Goal: Communication & Community: Answer question/provide support

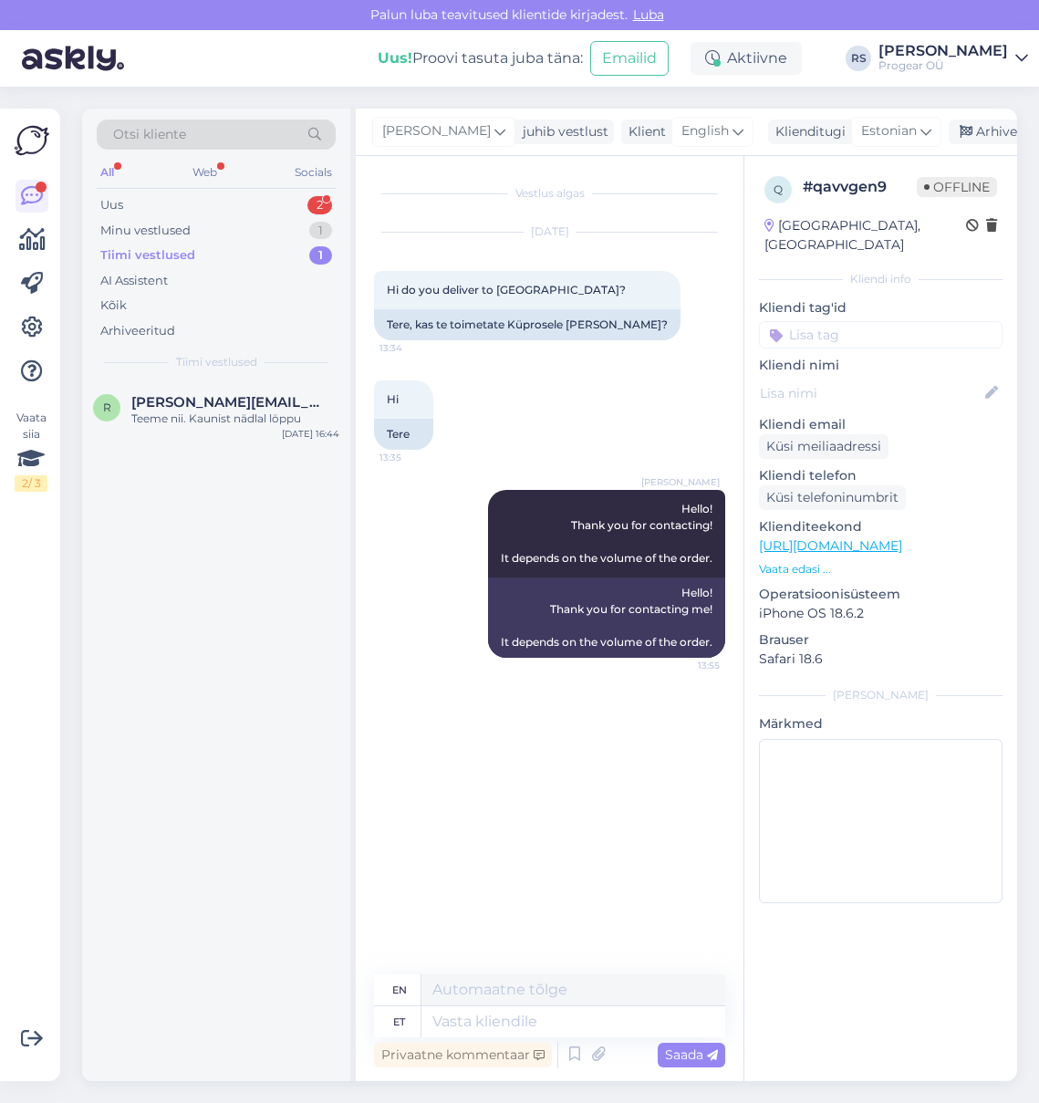
click at [174, 257] on div "Tiimi vestlused" at bounding box center [147, 255] width 95 height 18
click at [177, 229] on div "Minu vestlused" at bounding box center [145, 231] width 90 height 18
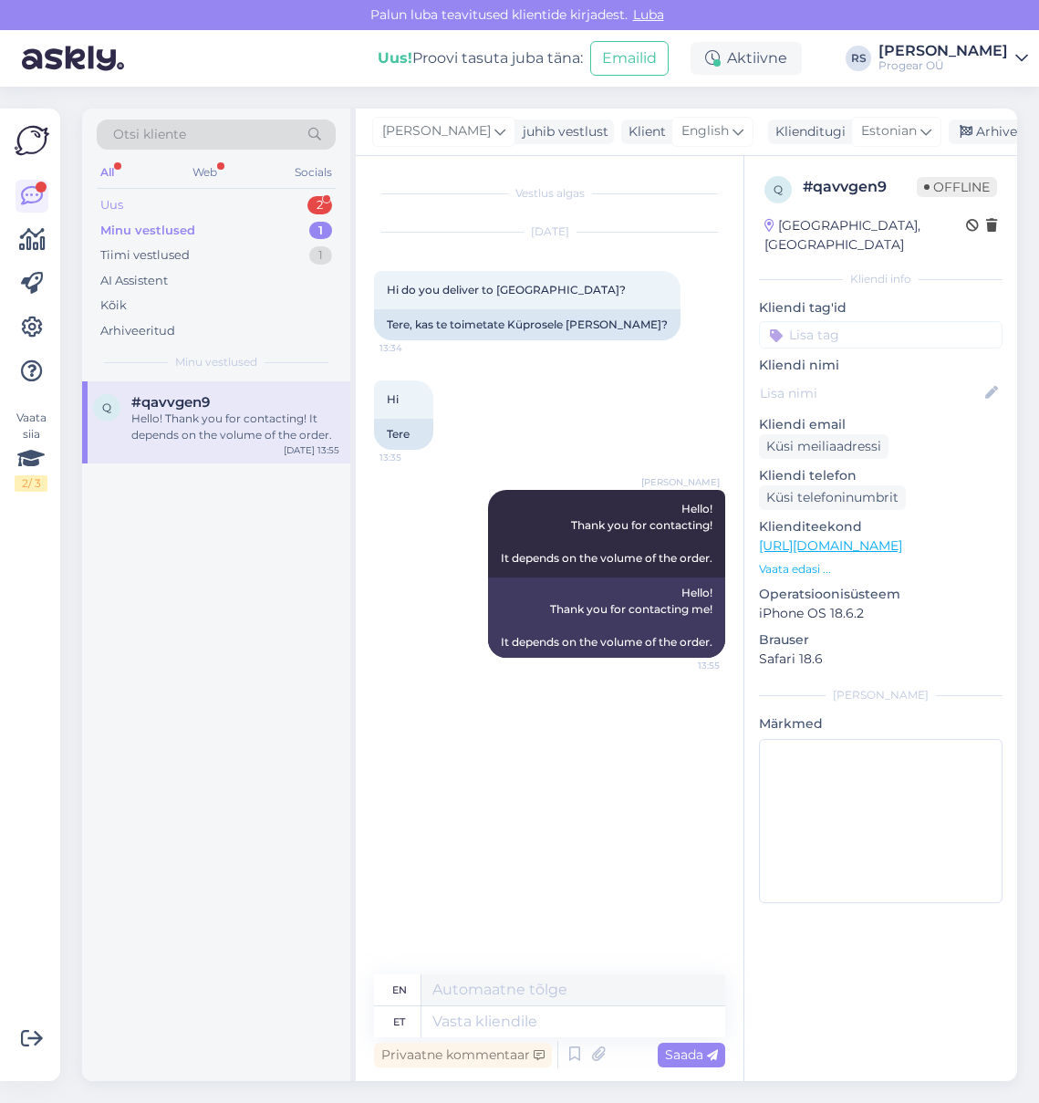
click at [156, 205] on div "Uus 2" at bounding box center [216, 206] width 239 height 26
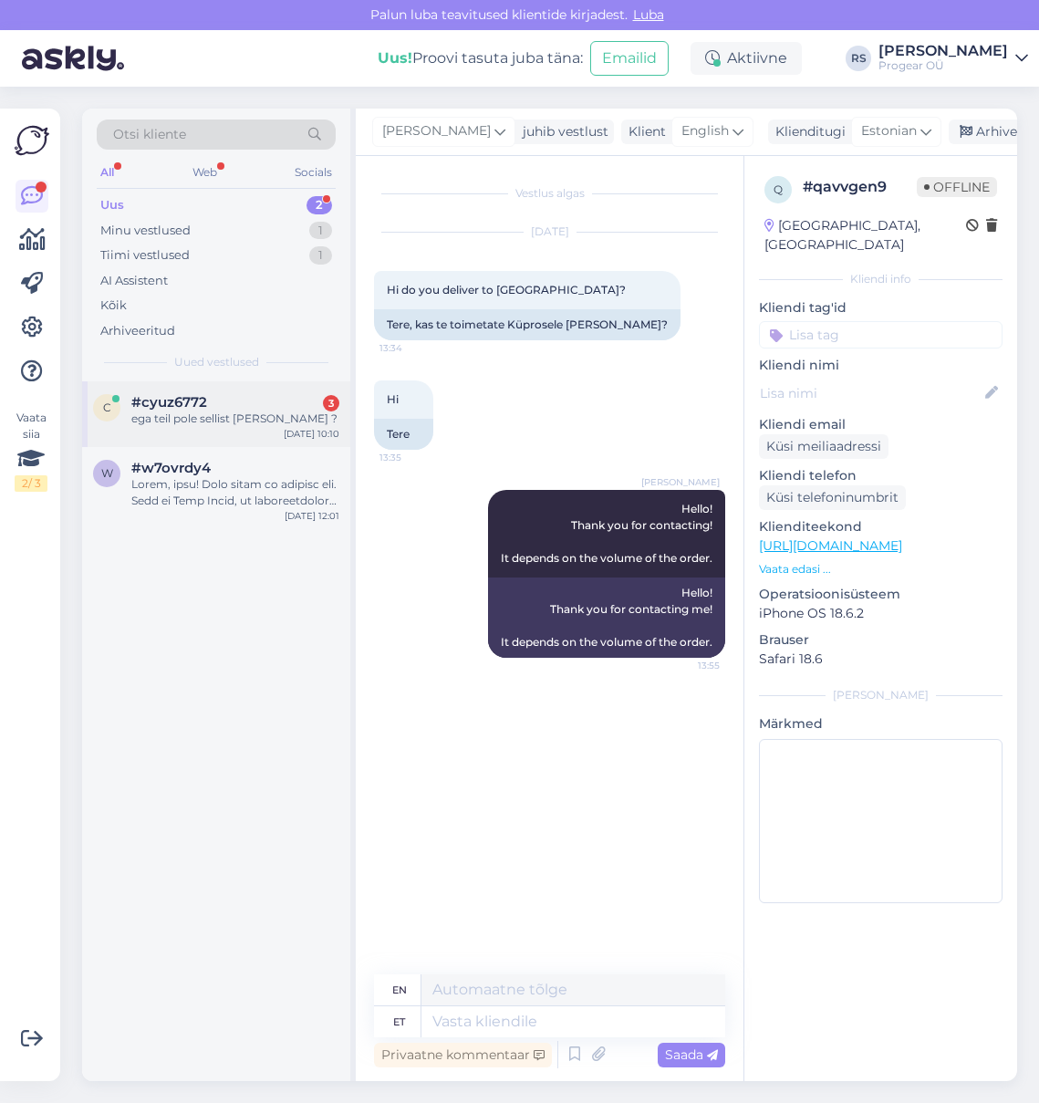
click at [215, 416] on div "ega teil pole sellist [PERSON_NAME] ?" at bounding box center [235, 419] width 208 height 16
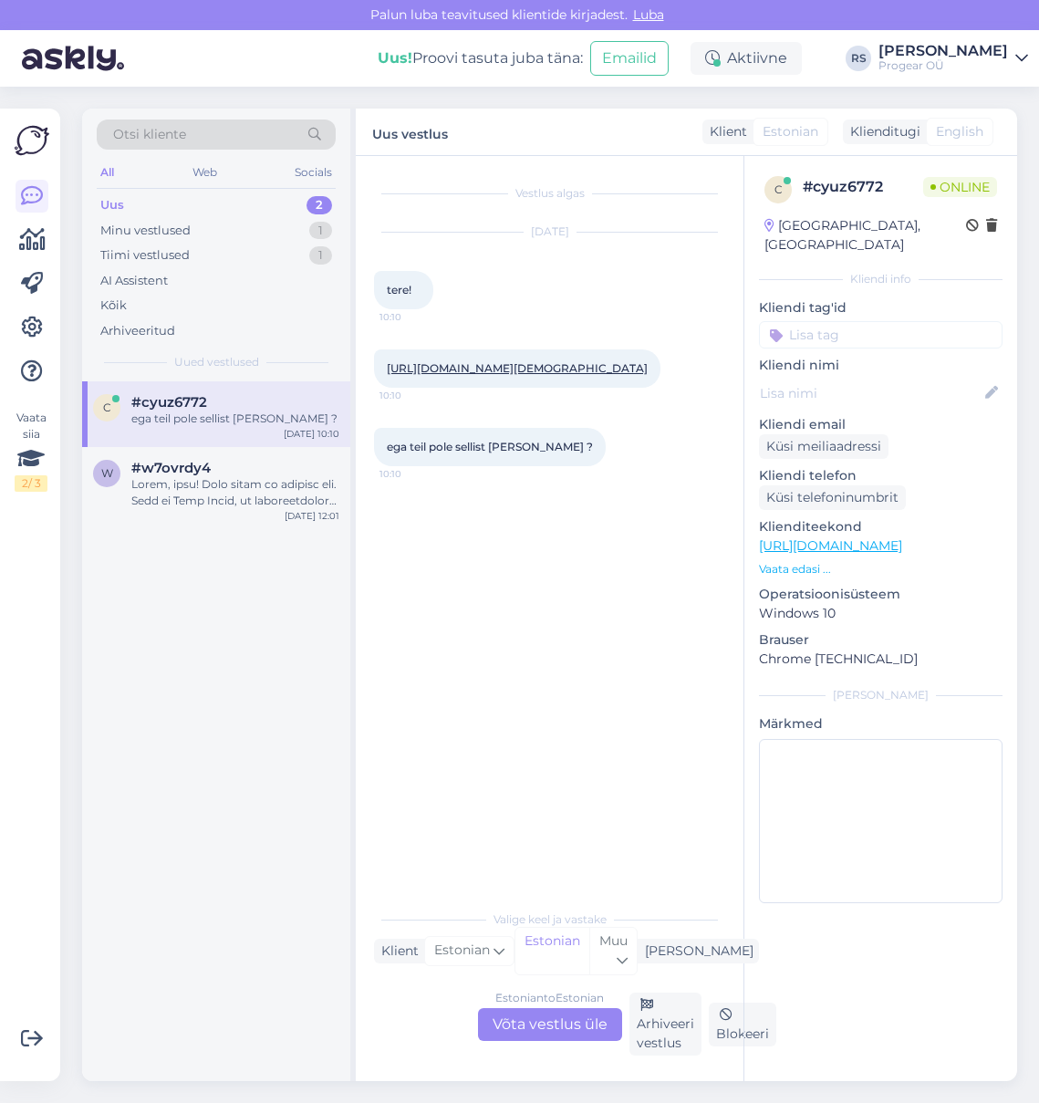
click at [526, 370] on link "[URL][DOMAIN_NAME][DEMOGRAPHIC_DATA]" at bounding box center [517, 368] width 261 height 14
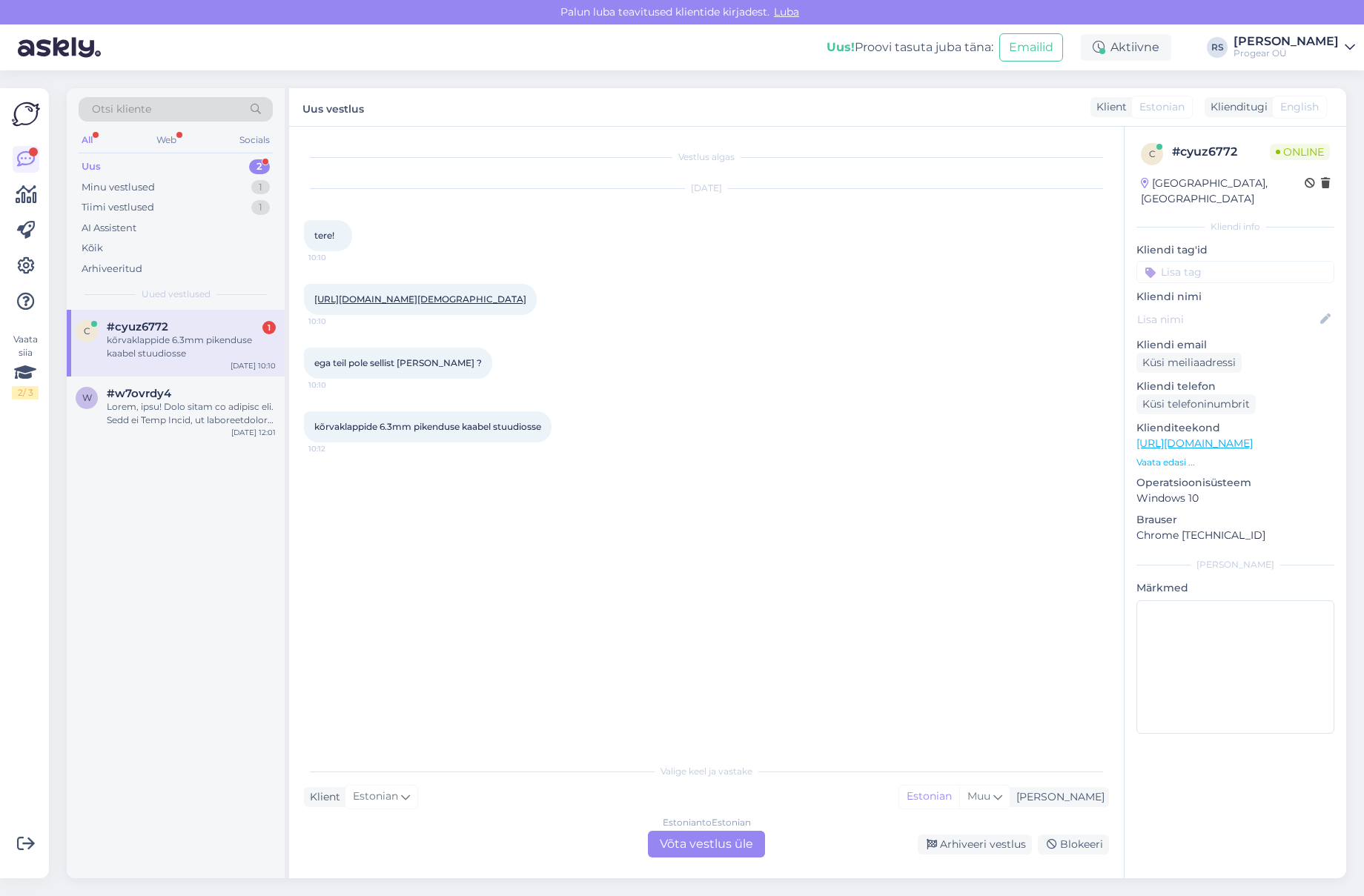
click at [700, 847] on div "Estonian to Estonian Võta vestlus üle" at bounding box center [707, 844] width 117 height 27
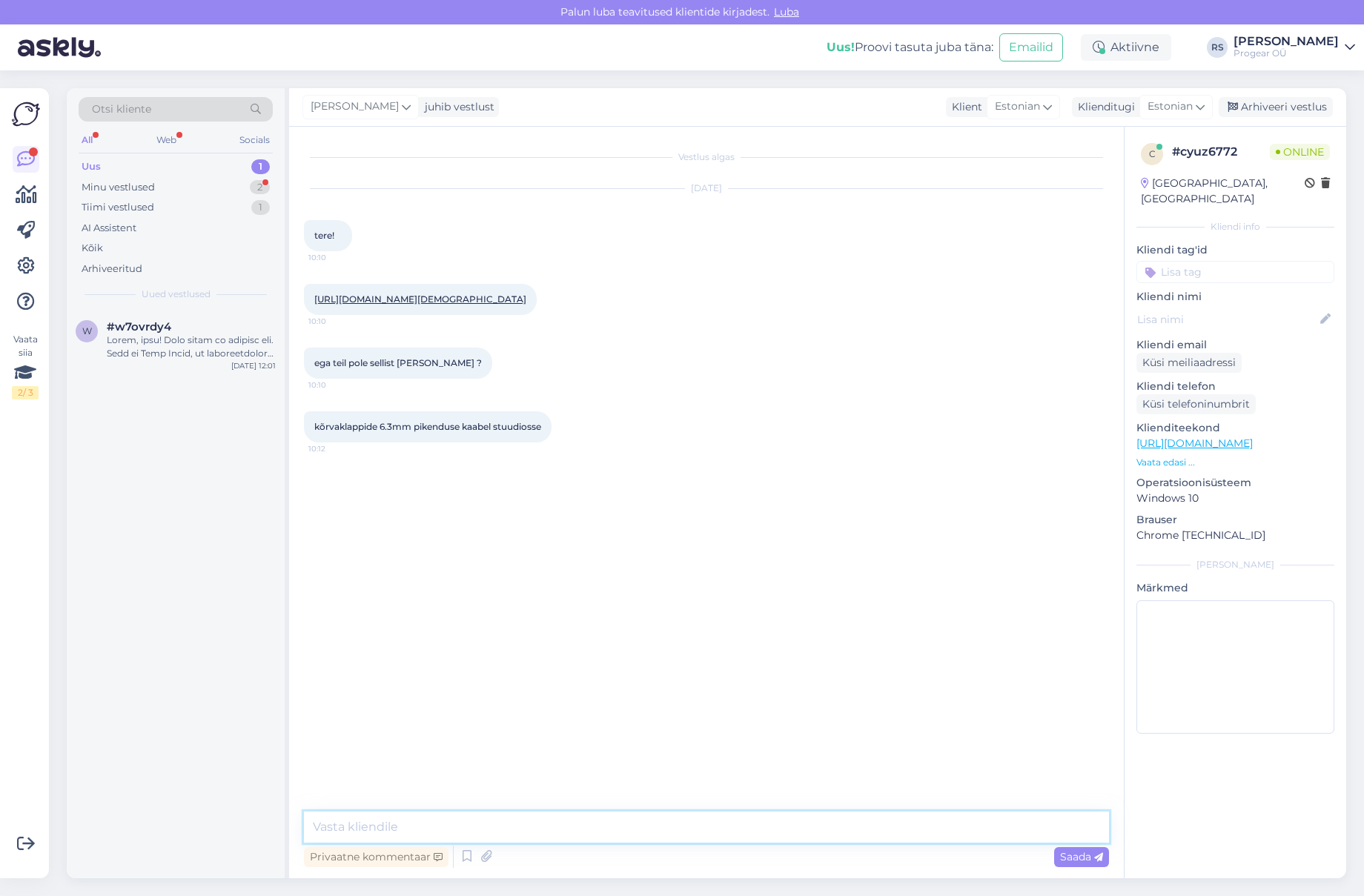
click at [465, 820] on textarea at bounding box center [706, 827] width 805 height 31
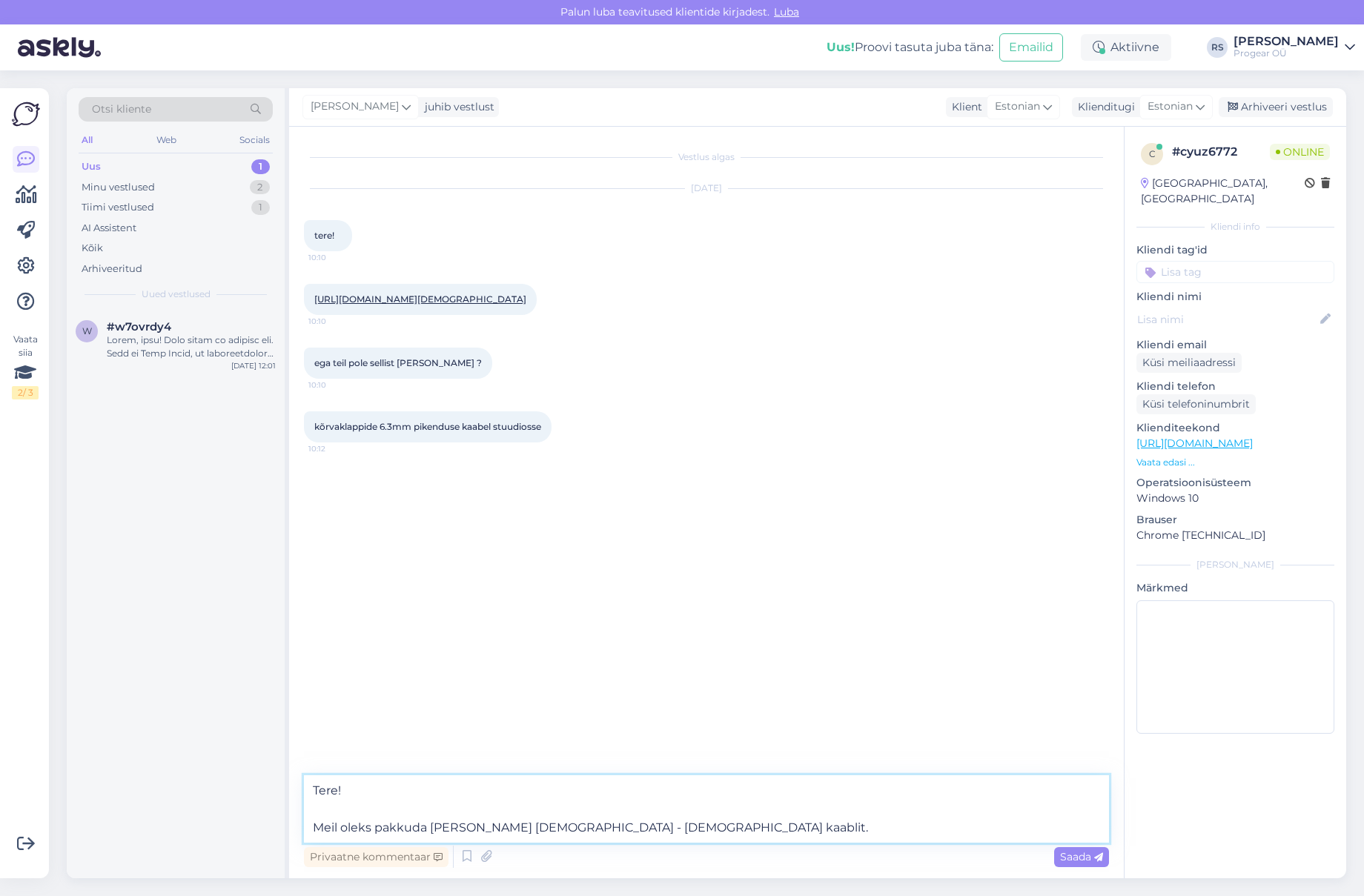
type textarea "Tere! Meil oleks pakkuda [PERSON_NAME] [DEMOGRAPHIC_DATA] - [DEMOGRAPHIC_DATA] …"
click at [844, 858] on span "Saada" at bounding box center [1081, 857] width 43 height 13
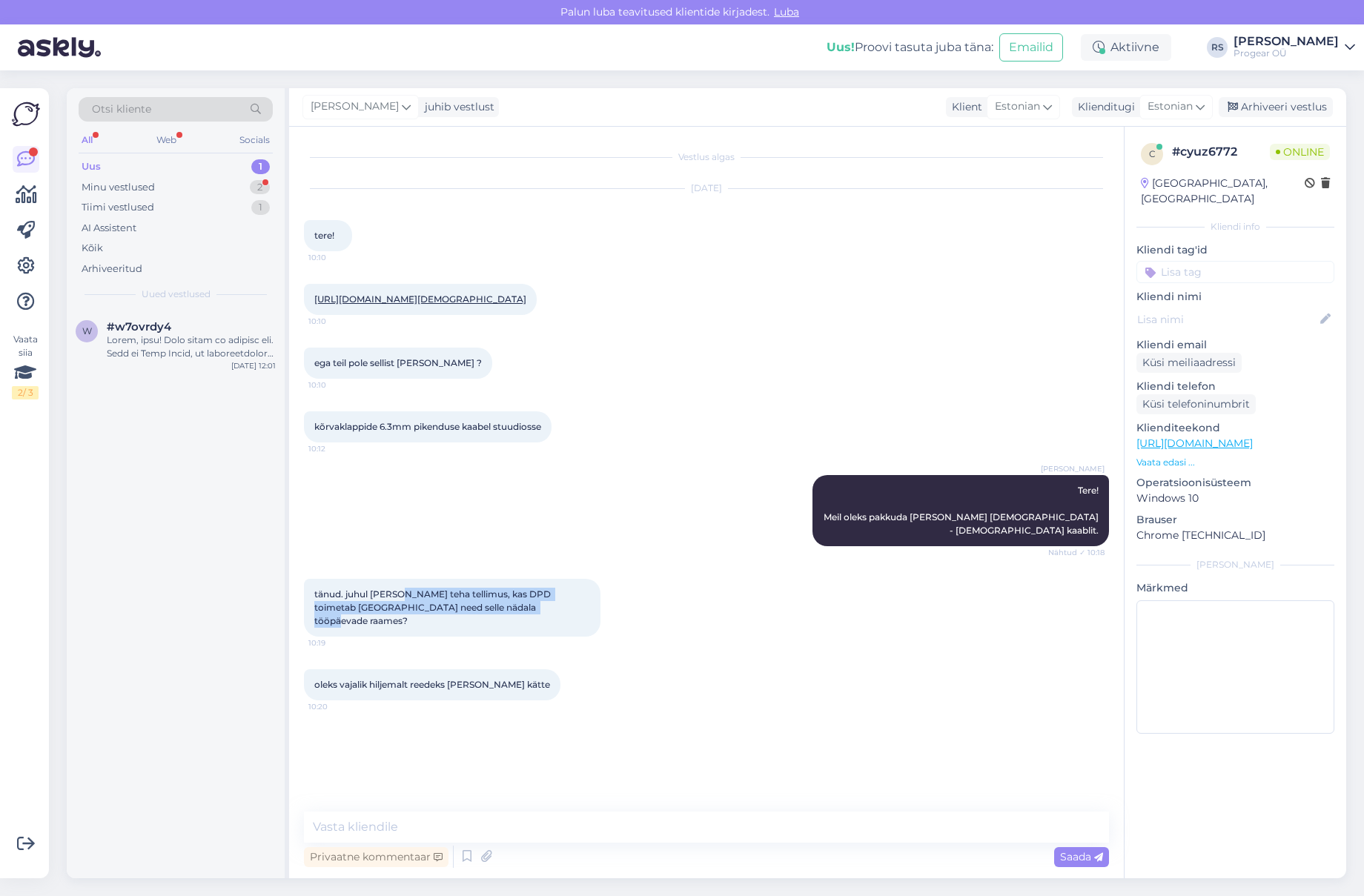
drag, startPoint x: 395, startPoint y: 596, endPoint x: 529, endPoint y: 606, distance: 134.4
click at [529, 606] on span "tänud. juhul [PERSON_NAME] teha tellimus, kas DPD toimetab [GEOGRAPHIC_DATA] ne…" at bounding box center [434, 608] width 239 height 38
drag, startPoint x: 333, startPoint y: 676, endPoint x: 526, endPoint y: 669, distance: 193.1
click at [526, 679] on span "oleks vajalik hiljemalt reedeks [PERSON_NAME] kätte" at bounding box center [432, 685] width 236 height 11
drag, startPoint x: 419, startPoint y: 595, endPoint x: 551, endPoint y: 594, distance: 132.0
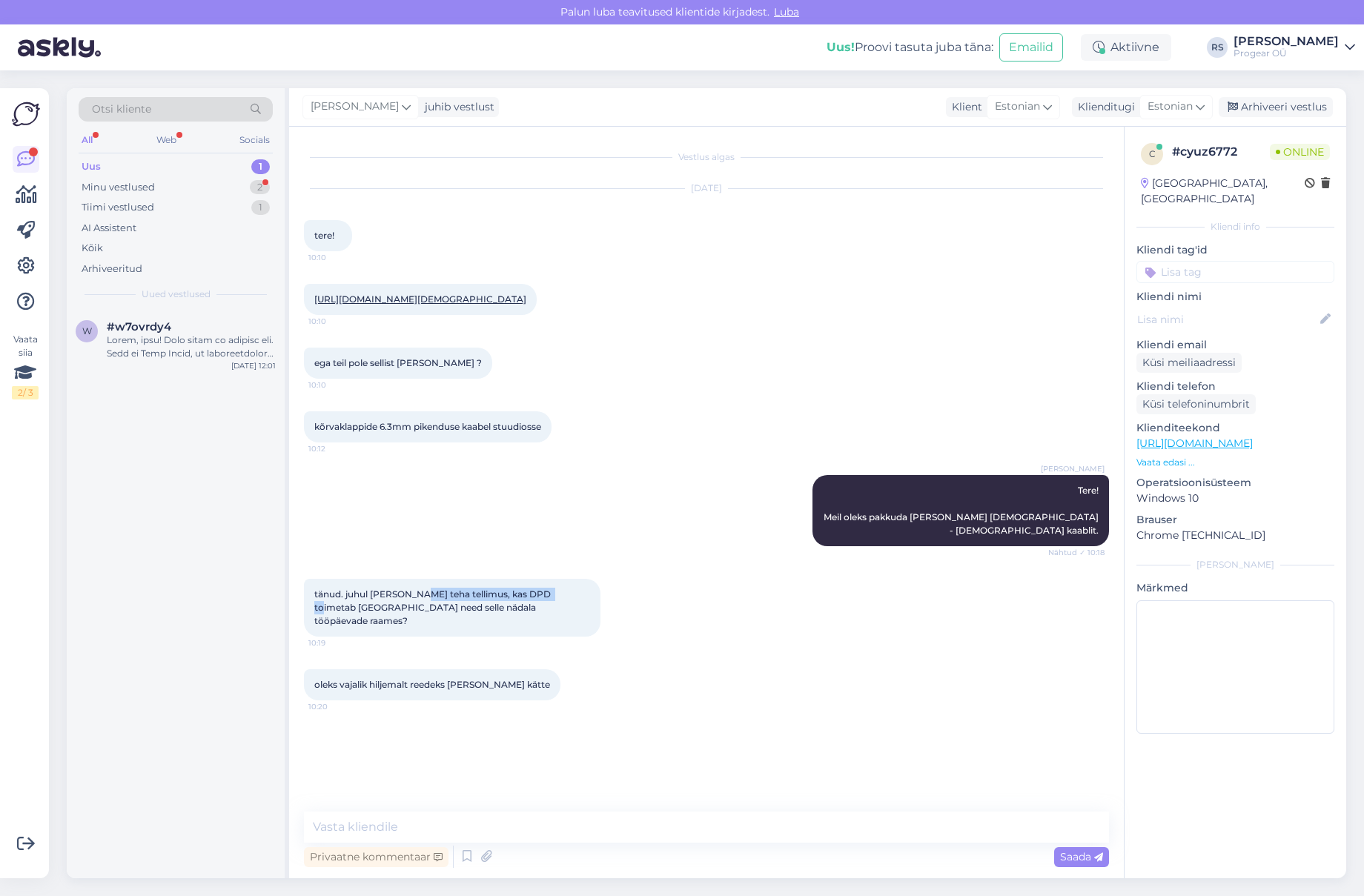
click at [551, 594] on span "tänud. juhul [PERSON_NAME] teha tellimus, kas DPD toimetab [GEOGRAPHIC_DATA] ne…" at bounding box center [434, 608] width 239 height 38
drag, startPoint x: 316, startPoint y: 608, endPoint x: 348, endPoint y: 605, distance: 32.1
click at [407, 607] on span "tänud. juhul [PERSON_NAME] teha tellimus, kas DPD toimetab [GEOGRAPHIC_DATA] ne…" at bounding box center [434, 608] width 239 height 38
drag, startPoint x: 345, startPoint y: 606, endPoint x: 454, endPoint y: 640, distance: 114.2
click at [532, 608] on span "tänud. juhul [PERSON_NAME] teha tellimus, kas DPD toimetab [GEOGRAPHIC_DATA] ne…" at bounding box center [434, 608] width 239 height 38
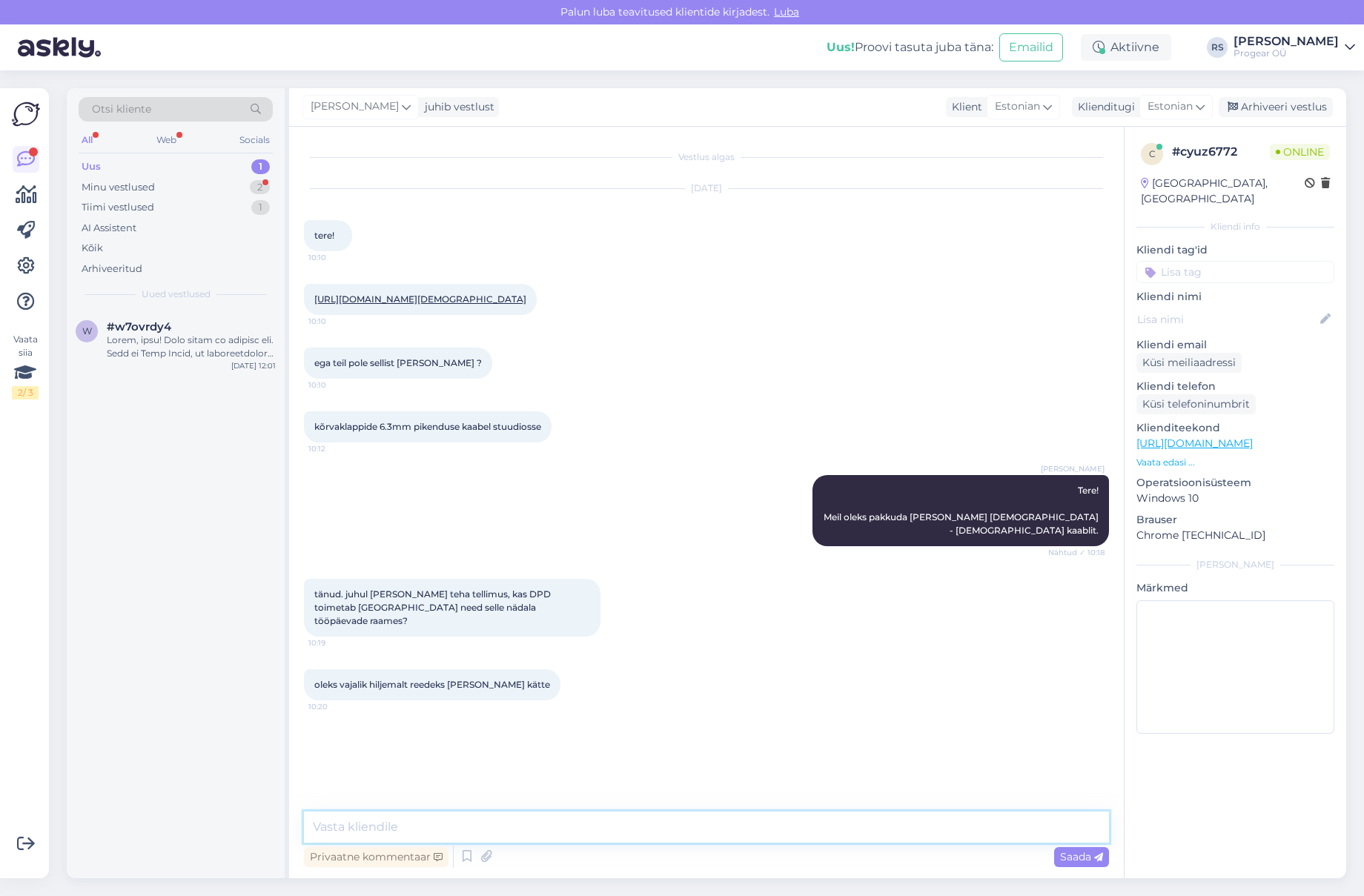
click at [372, 827] on textarea at bounding box center [706, 827] width 805 height 31
type textarea "J"
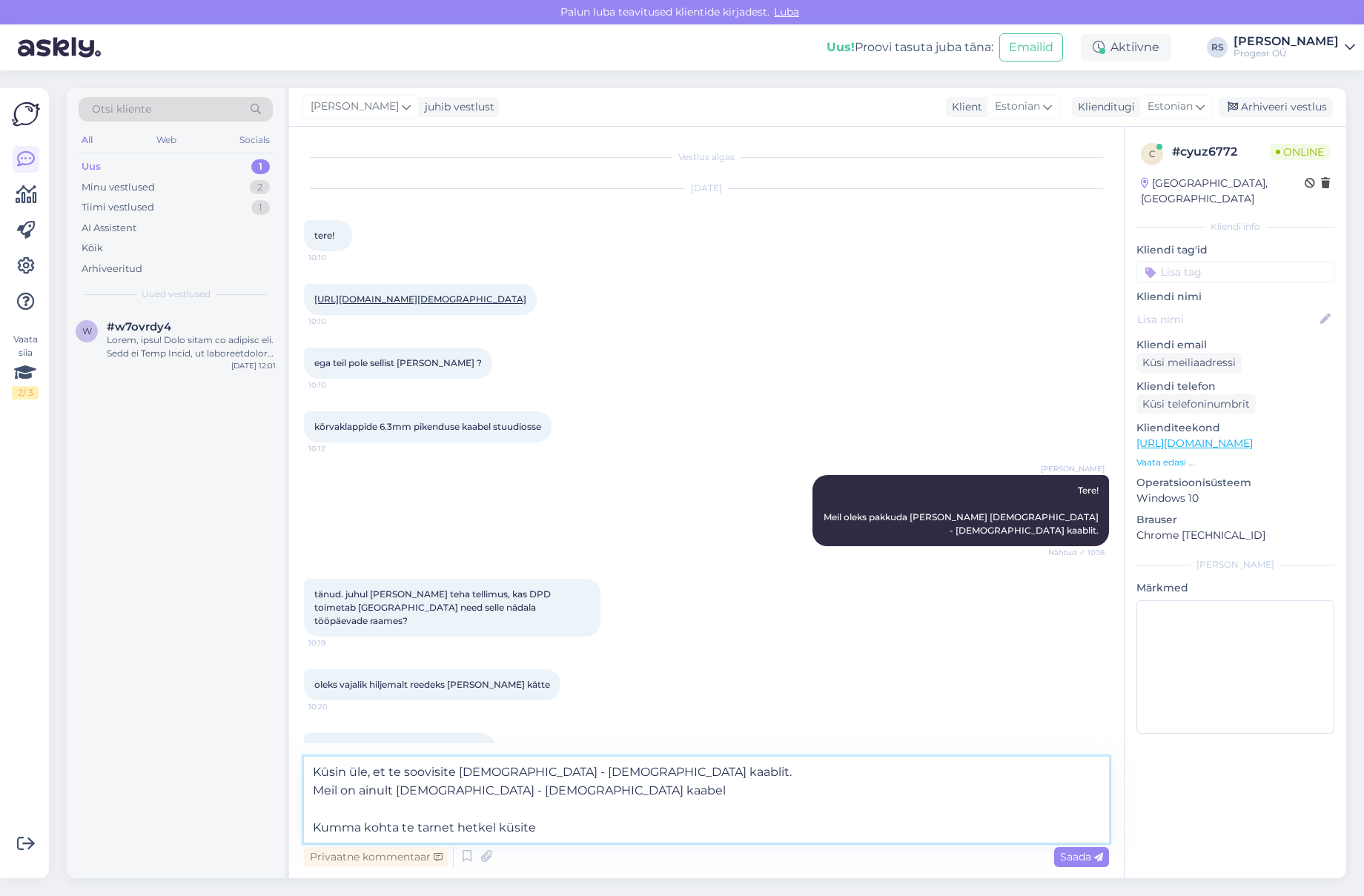
type textarea "Küsin üle, et te soovisite [DEMOGRAPHIC_DATA] - [DEMOGRAPHIC_DATA] kaablit. Mei…"
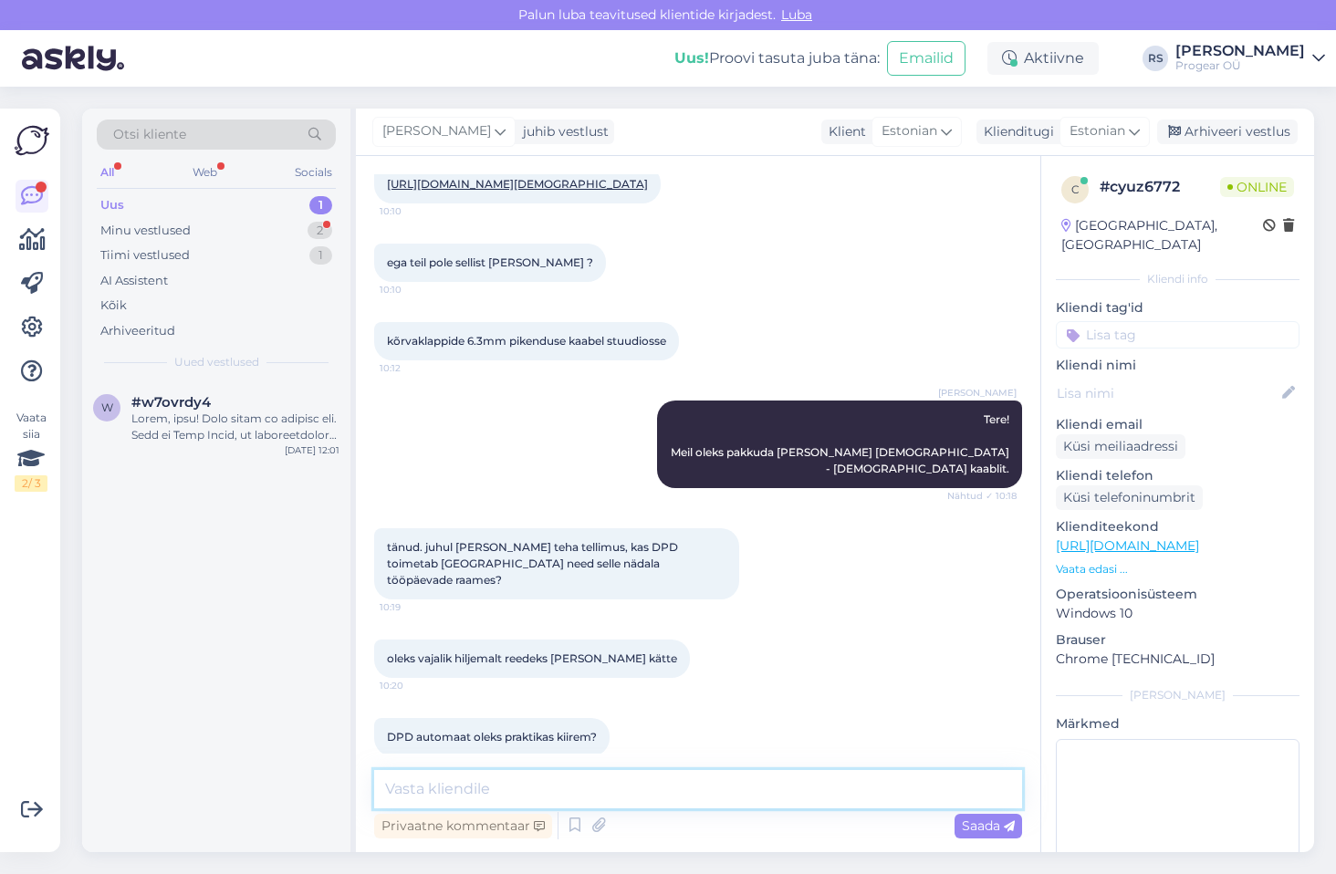
scroll to position [492, 0]
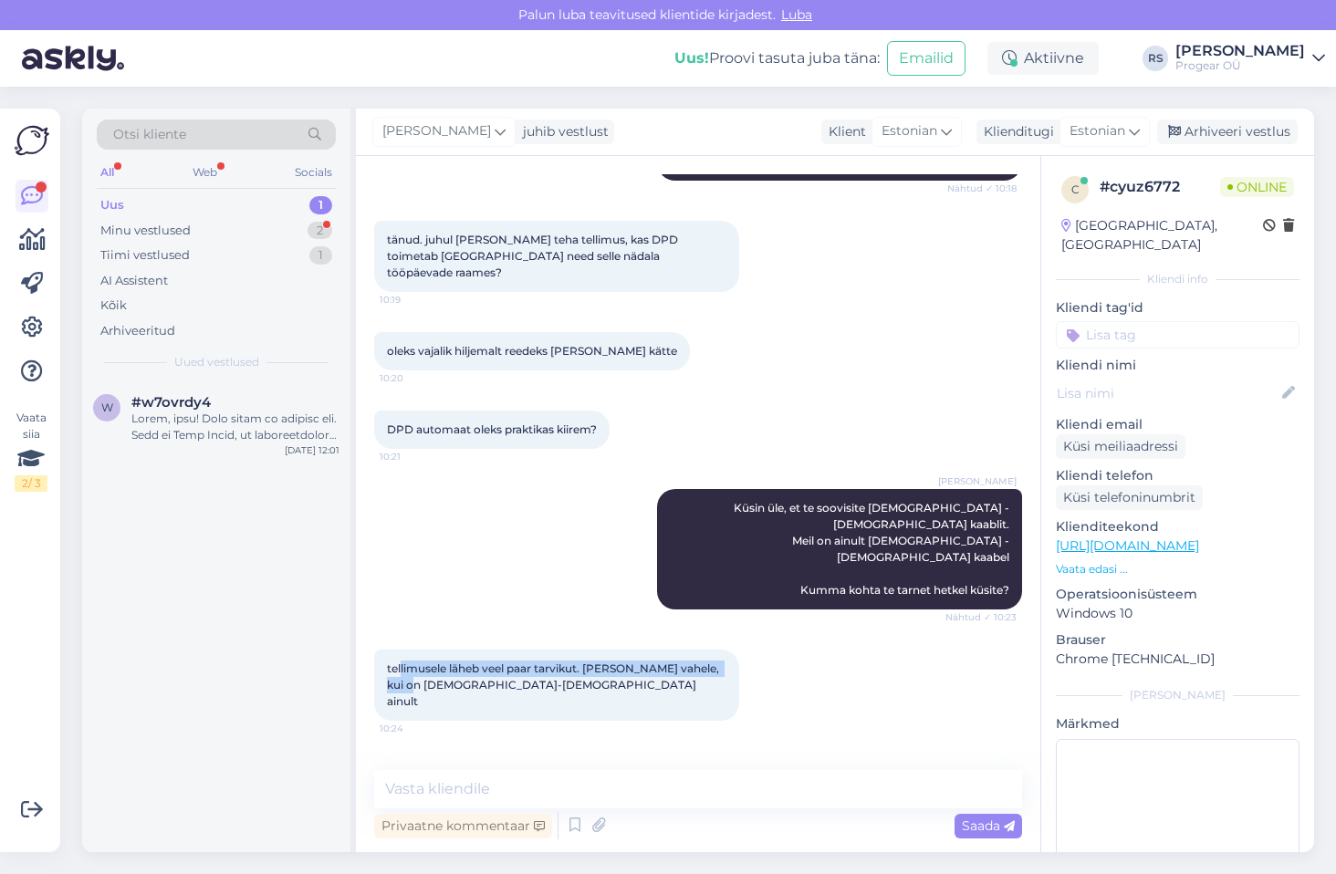
drag, startPoint x: 402, startPoint y: 617, endPoint x: 664, endPoint y: 672, distance: 268.5
click at [730, 650] on div "tellimusele läheb veel paar tarvikut. [PERSON_NAME] vahele, kui on [DEMOGRAPHIC…" at bounding box center [556, 685] width 365 height 71
drag, startPoint x: 398, startPoint y: 714, endPoint x: 527, endPoint y: 714, distance: 128.7
click at [527, 773] on span "kaua tarne tavaliselt aega võtab?" at bounding box center [477, 780] width 180 height 14
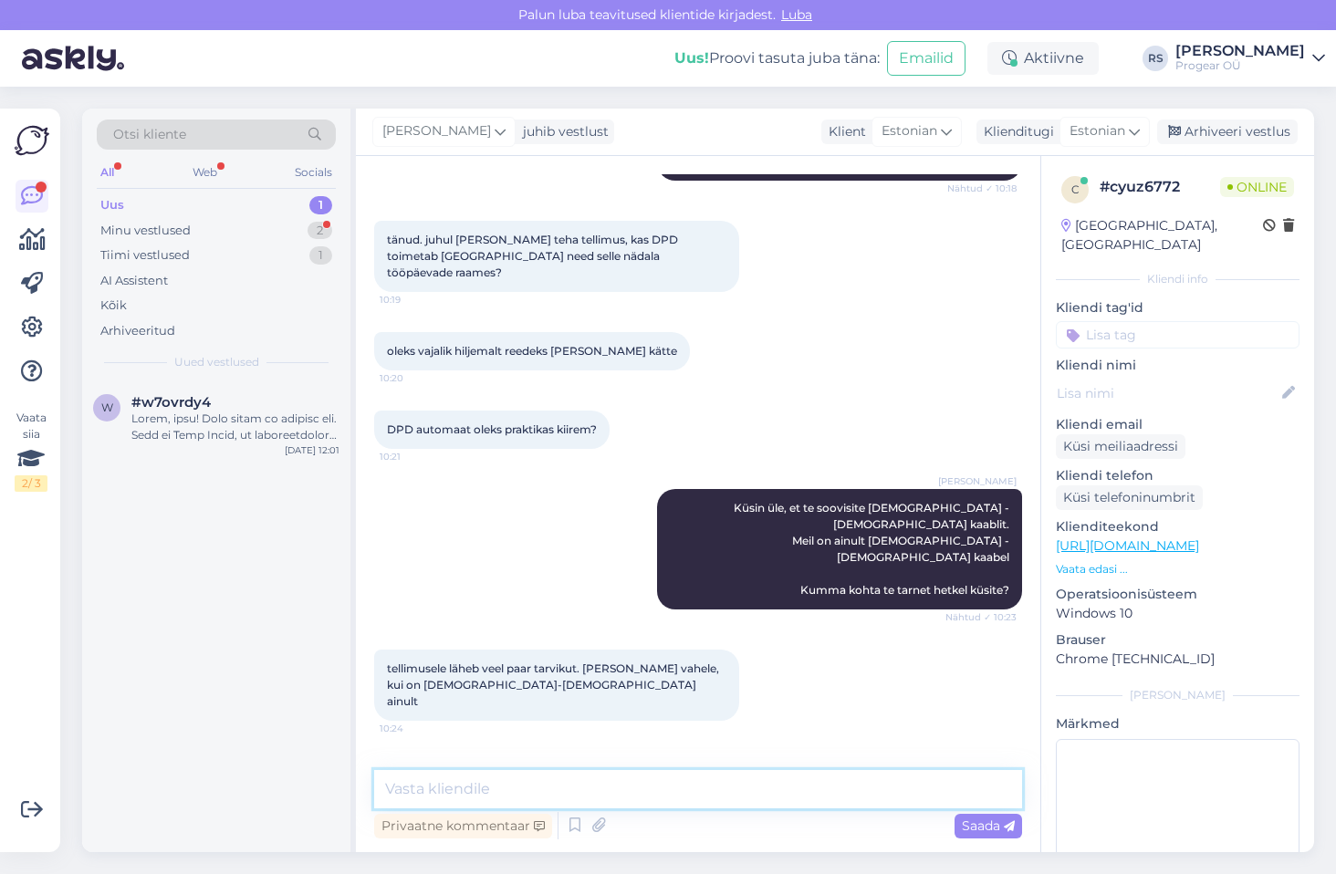
click at [508, 784] on textarea at bounding box center [698, 789] width 648 height 38
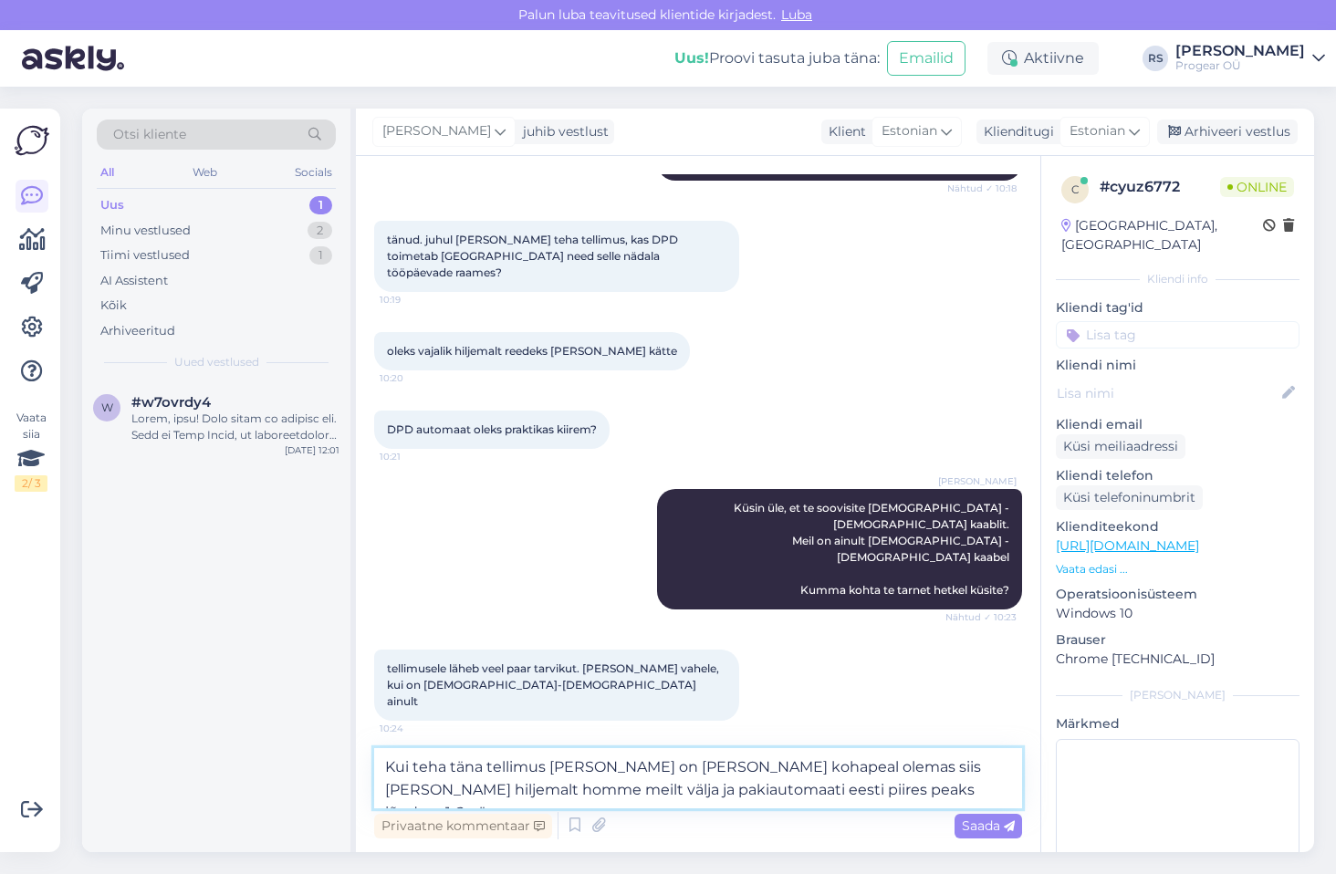
type textarea "Kui teha täna tellimus [PERSON_NAME] on [PERSON_NAME] kohapeal olemas siis [PER…"
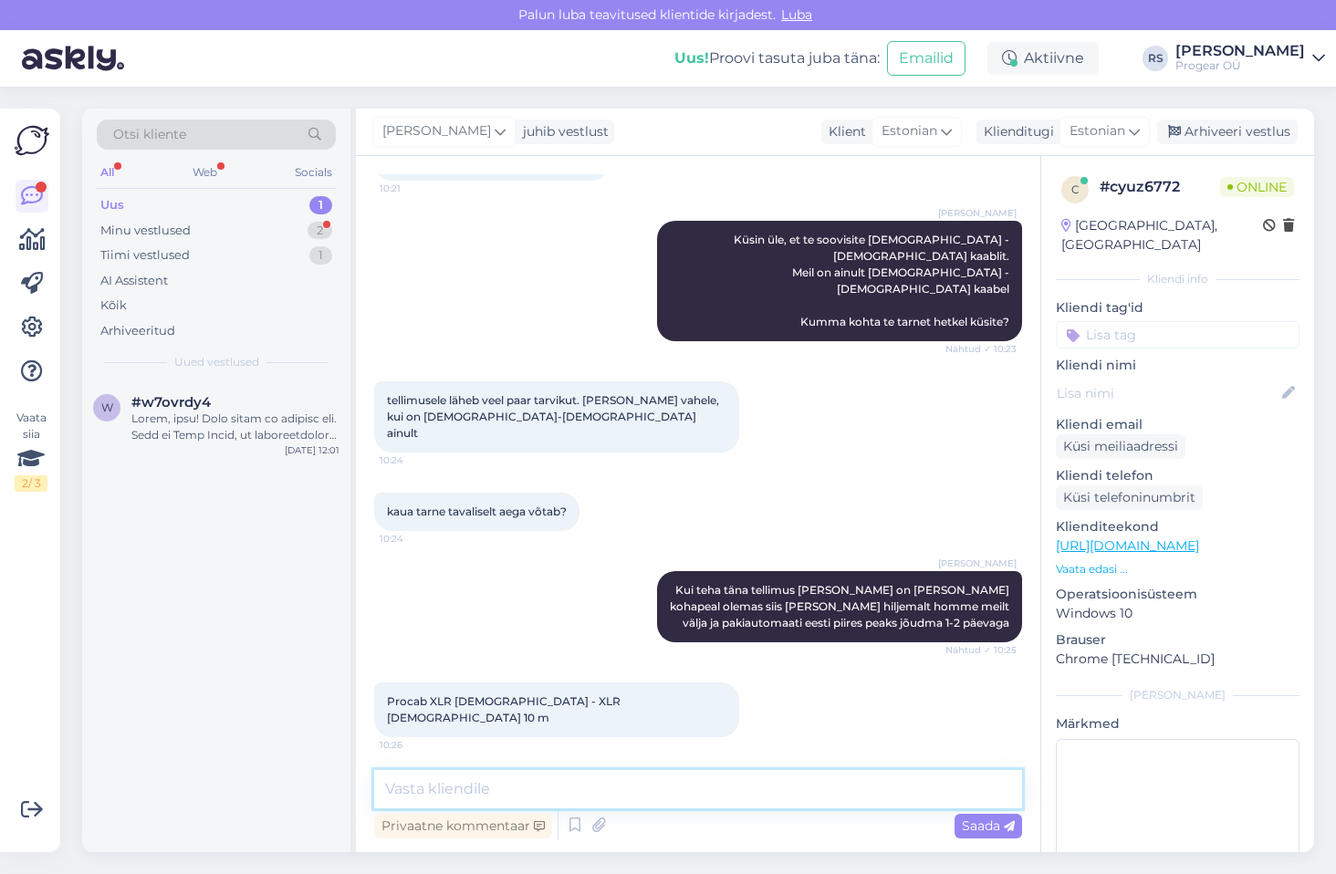
scroll to position [839, 0]
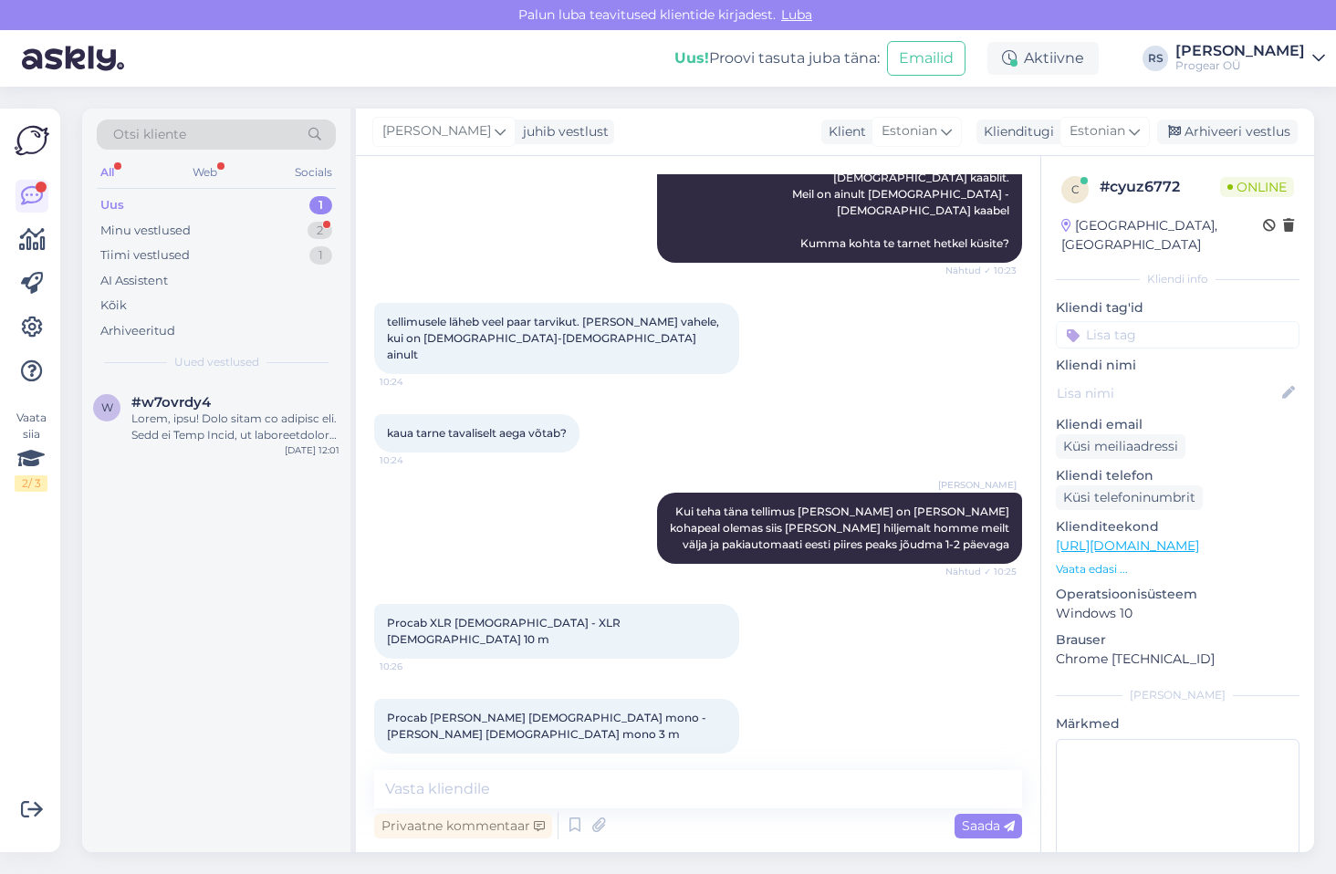
click at [405, 616] on span "Procab XLR [DEMOGRAPHIC_DATA] - XLR [DEMOGRAPHIC_DATA] 10 m" at bounding box center [505, 631] width 236 height 30
drag, startPoint x: 405, startPoint y: 558, endPoint x: 571, endPoint y: 558, distance: 166.1
click at [571, 616] on span "Procab XLR [DEMOGRAPHIC_DATA] - XLR [DEMOGRAPHIC_DATA] 10 m" at bounding box center [505, 631] width 236 height 30
copy div "Procab XLR [DEMOGRAPHIC_DATA] - XLR [DEMOGRAPHIC_DATA] 10 m 10:26"
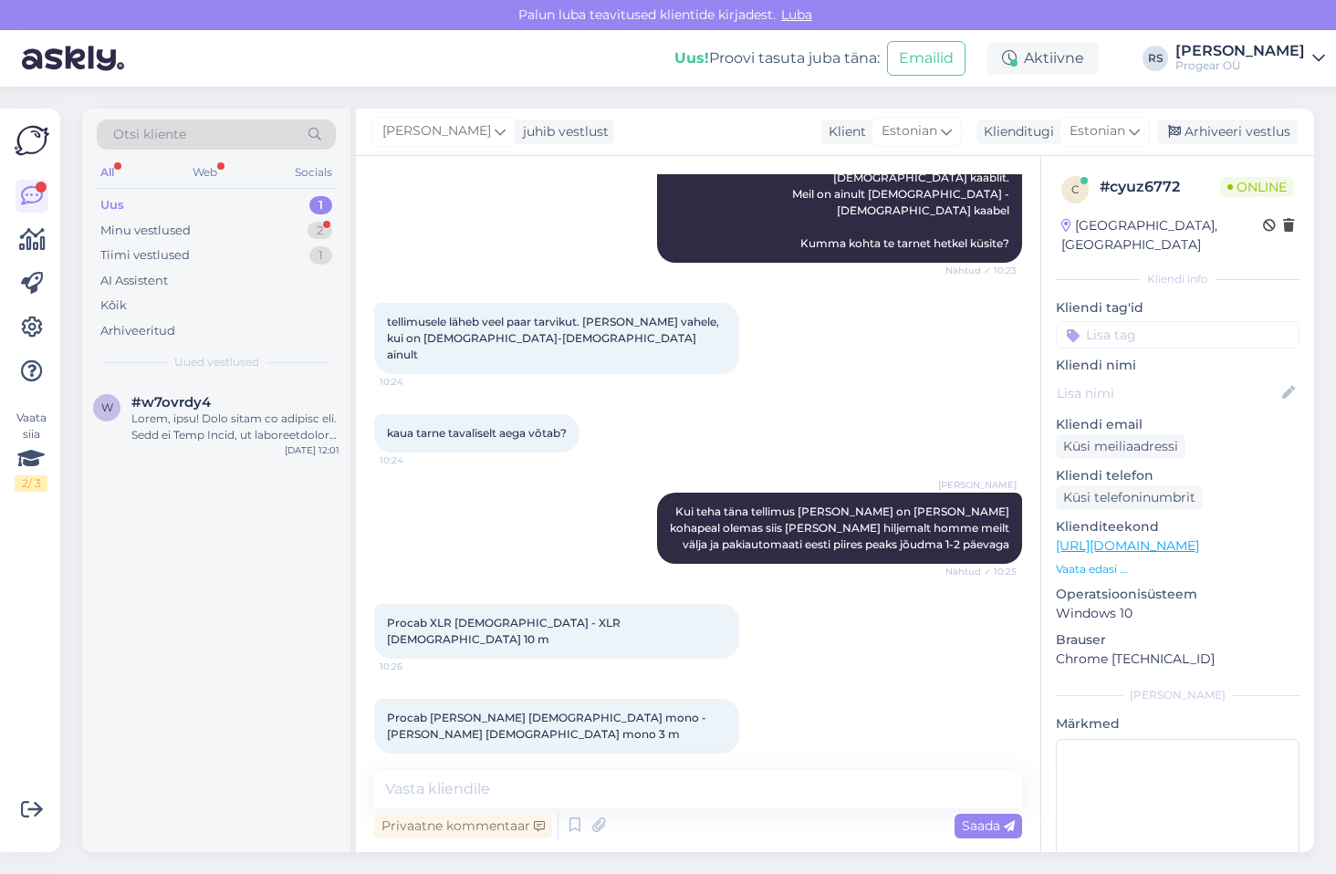
click at [436, 711] on span "Procab [PERSON_NAME] [DEMOGRAPHIC_DATA] mono - [PERSON_NAME] [DEMOGRAPHIC_DATA]…" at bounding box center [548, 726] width 322 height 30
drag, startPoint x: 436, startPoint y: 635, endPoint x: 580, endPoint y: 634, distance: 144.2
click at [580, 711] on span "Procab [PERSON_NAME] [DEMOGRAPHIC_DATA] mono - [PERSON_NAME] [DEMOGRAPHIC_DATA]…" at bounding box center [548, 726] width 322 height 30
click at [402, 711] on span "Procab [PERSON_NAME] [DEMOGRAPHIC_DATA] mono - [PERSON_NAME] [DEMOGRAPHIC_DATA]…" at bounding box center [548, 726] width 322 height 30
drag, startPoint x: 402, startPoint y: 636, endPoint x: 639, endPoint y: 637, distance: 236.4
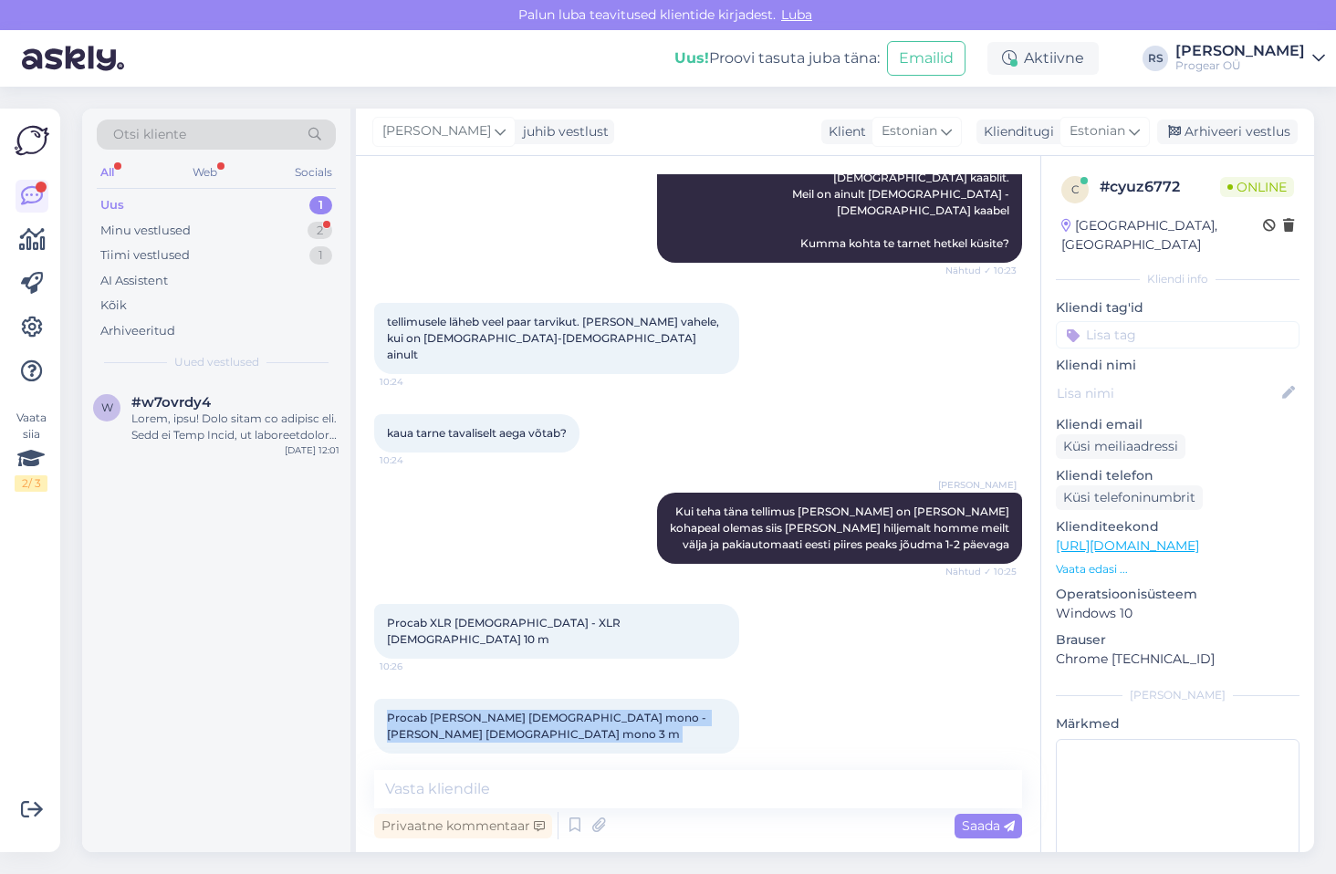
click at [639, 711] on span "Procab [PERSON_NAME] [DEMOGRAPHIC_DATA] mono - [PERSON_NAME] [DEMOGRAPHIC_DATA]…" at bounding box center [548, 726] width 322 height 30
copy div "Procab [PERSON_NAME] [DEMOGRAPHIC_DATA] mono - [PERSON_NAME] [DEMOGRAPHIC_DATA]…"
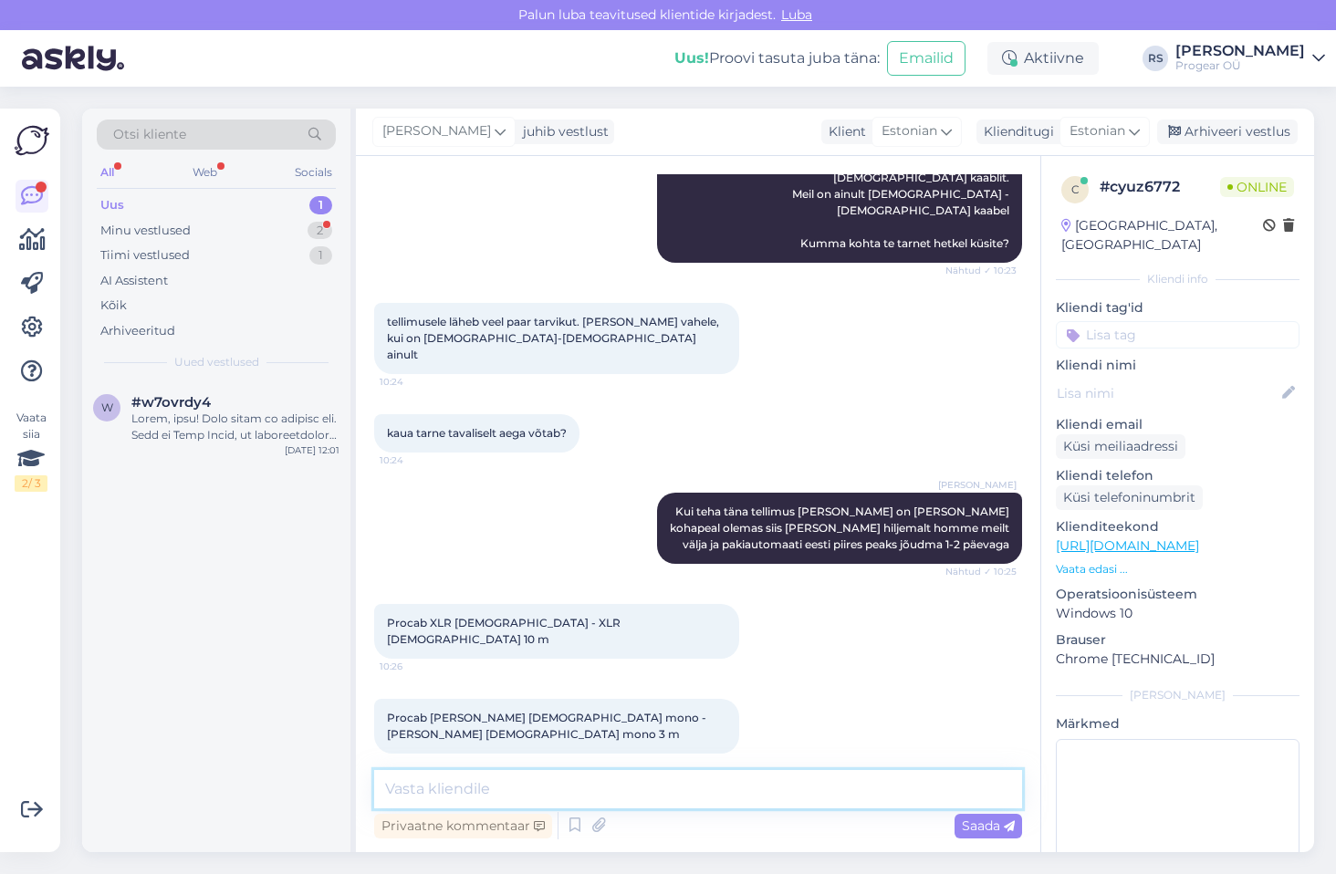
click at [530, 788] on textarea at bounding box center [698, 789] width 648 height 38
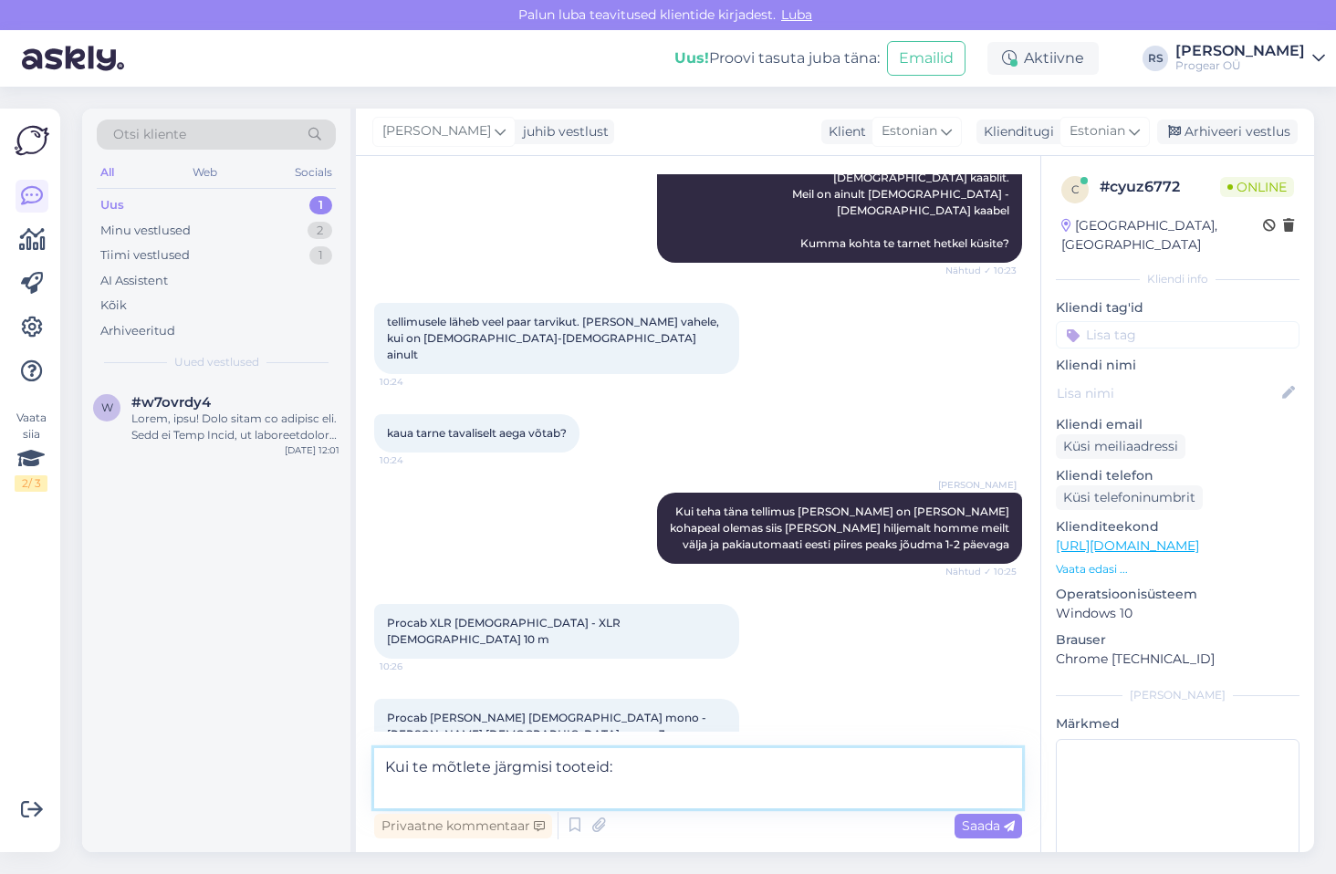
paste textarea "Procab XLR [DEMOGRAPHIC_DATA] - XLR [DEMOGRAPHIC_DATA] 10 m [URL][DOMAIN_NAME][…"
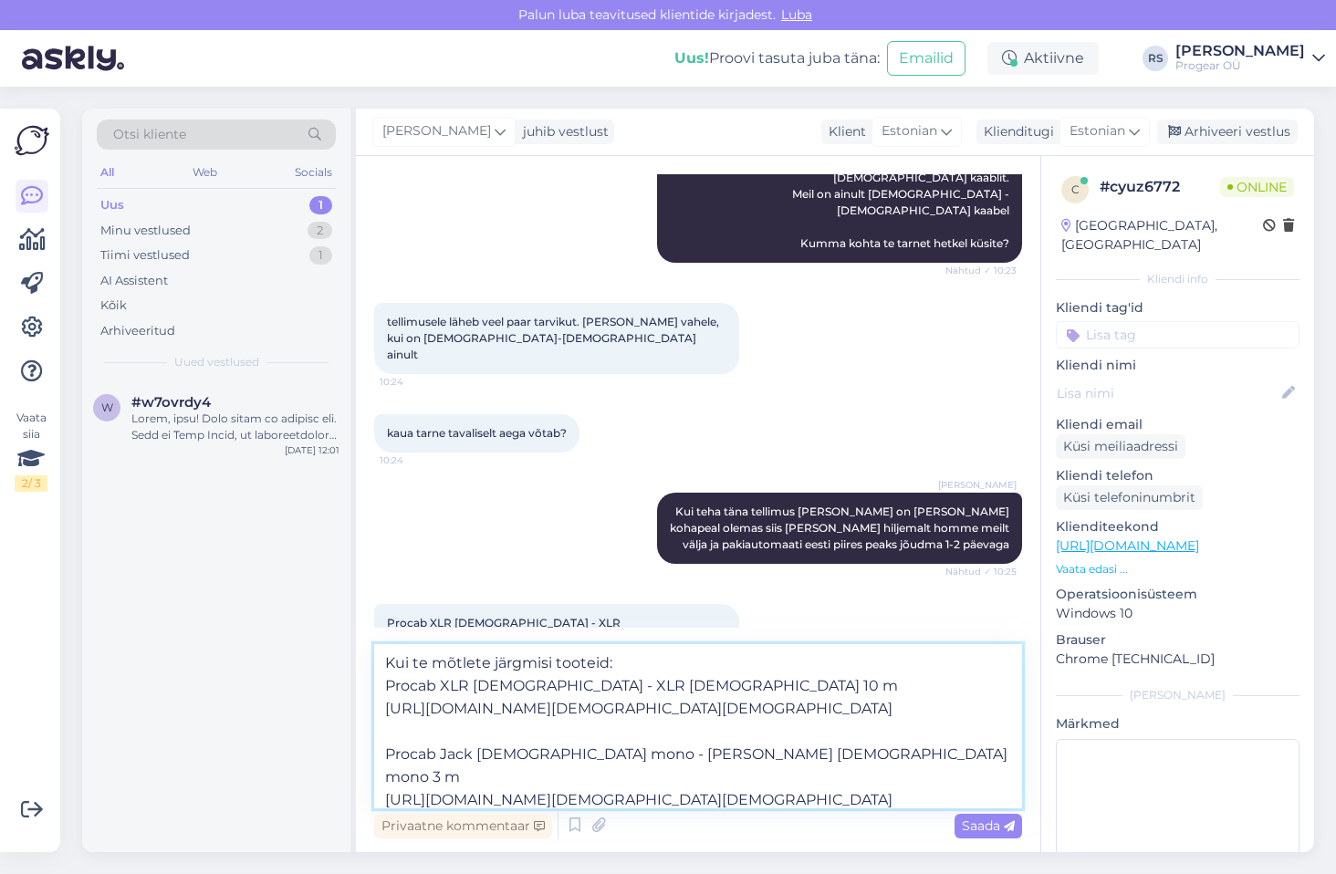
scroll to position [23, 0]
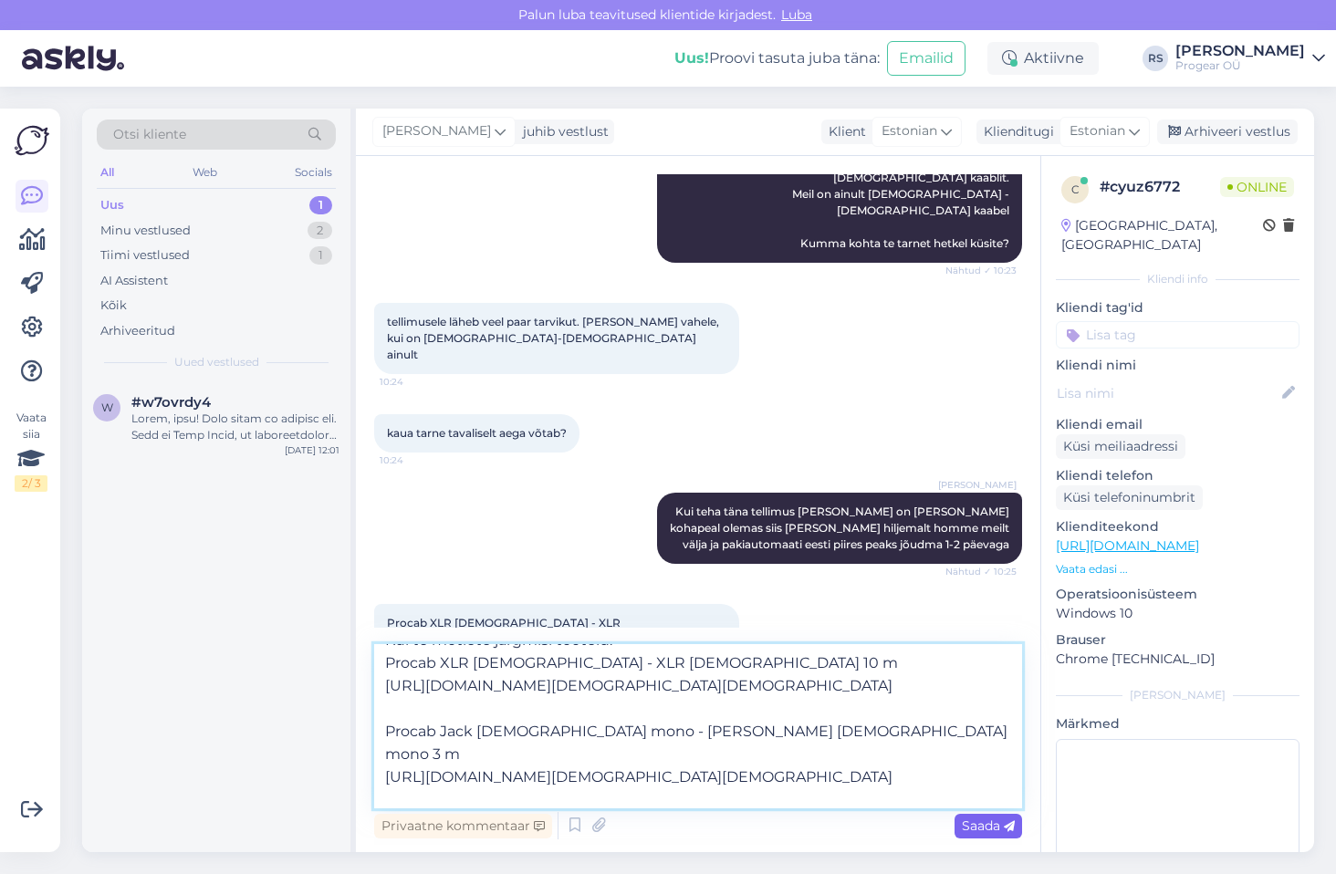
type textarea "Kui te mõtlete järgmisi tooteid: Procab XLR [DEMOGRAPHIC_DATA] - XLR [DEMOGRAPH…"
click at [972, 827] on span "Saada" at bounding box center [988, 826] width 53 height 16
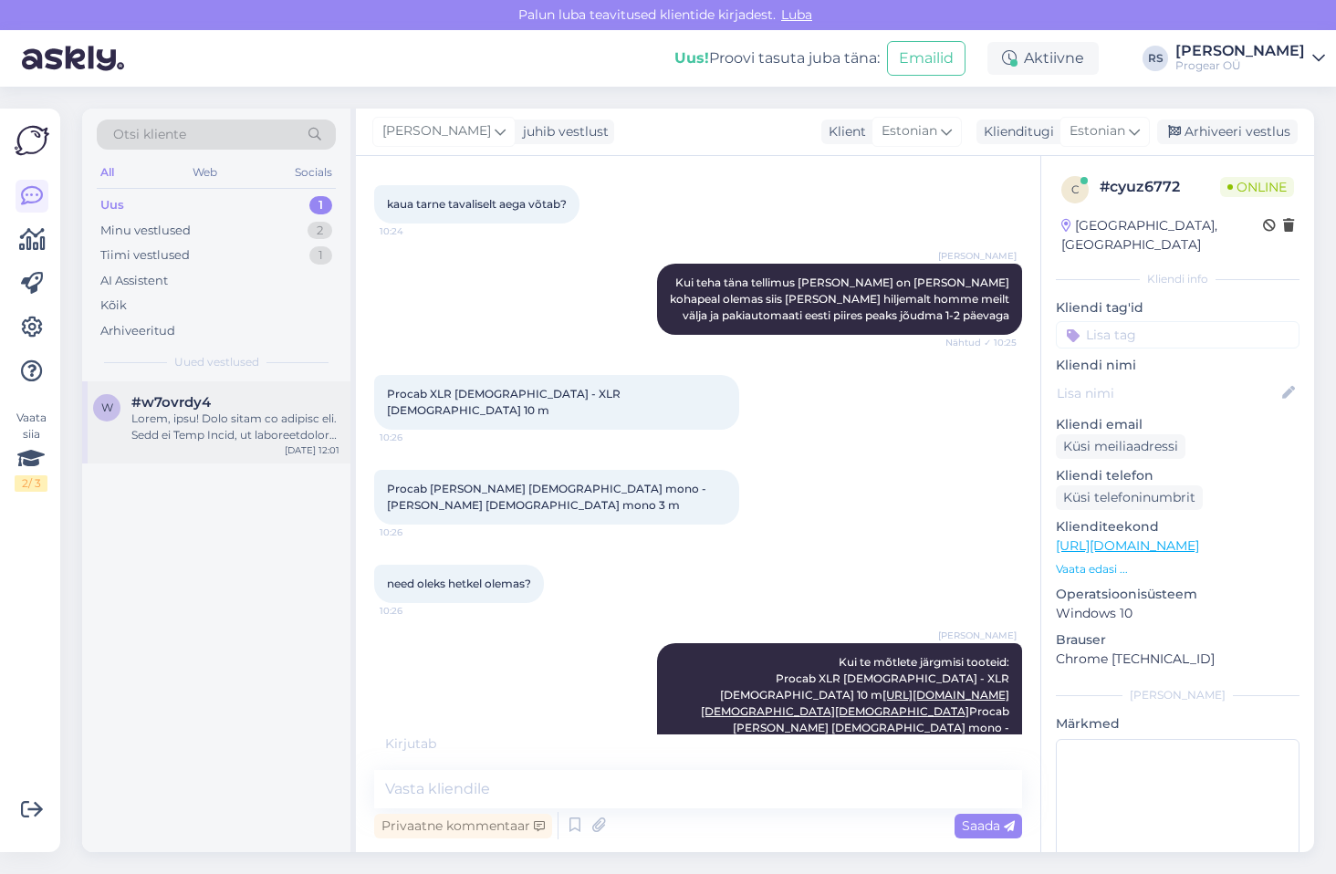
scroll to position [1127, 0]
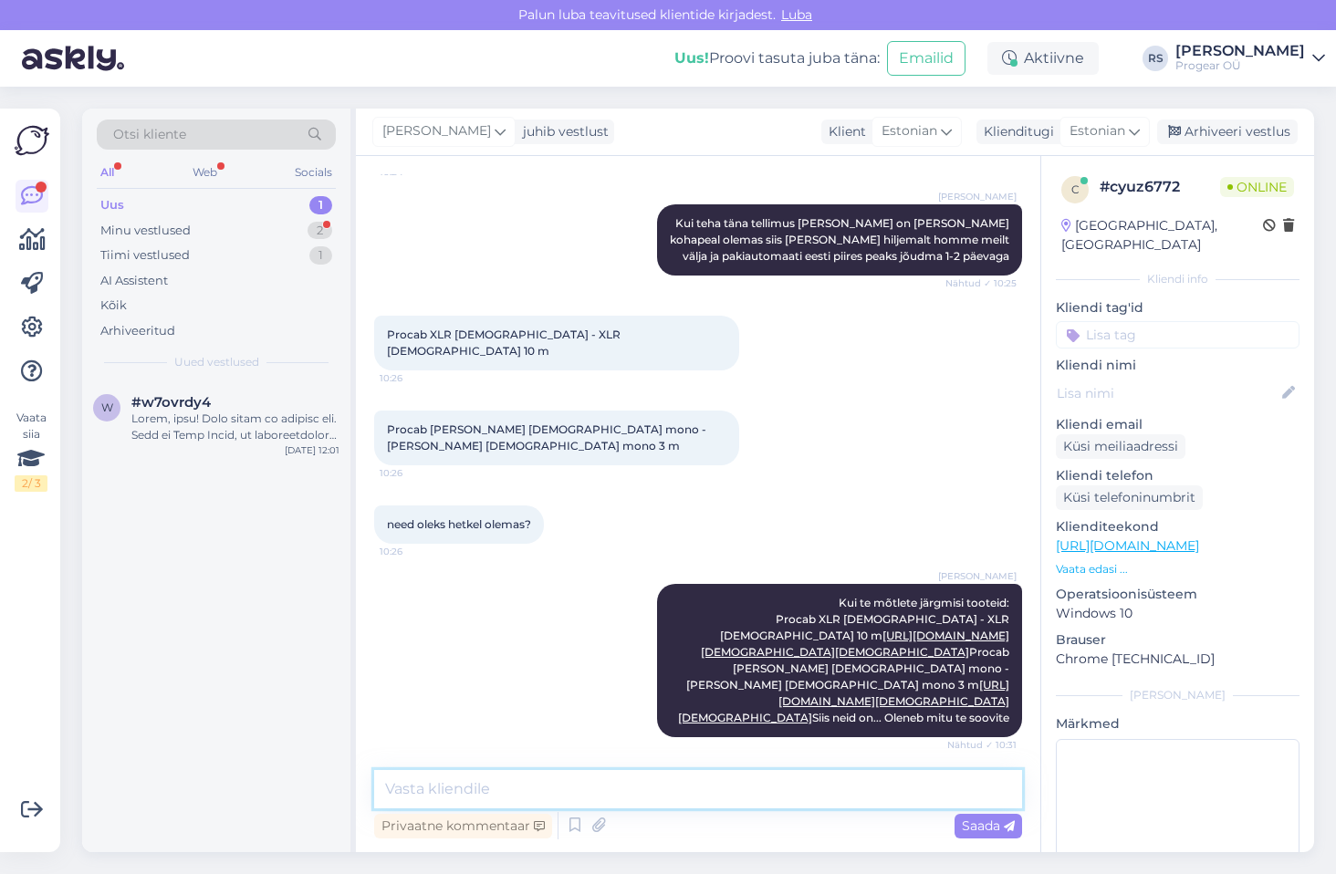
click at [603, 788] on textarea at bounding box center [698, 789] width 648 height 38
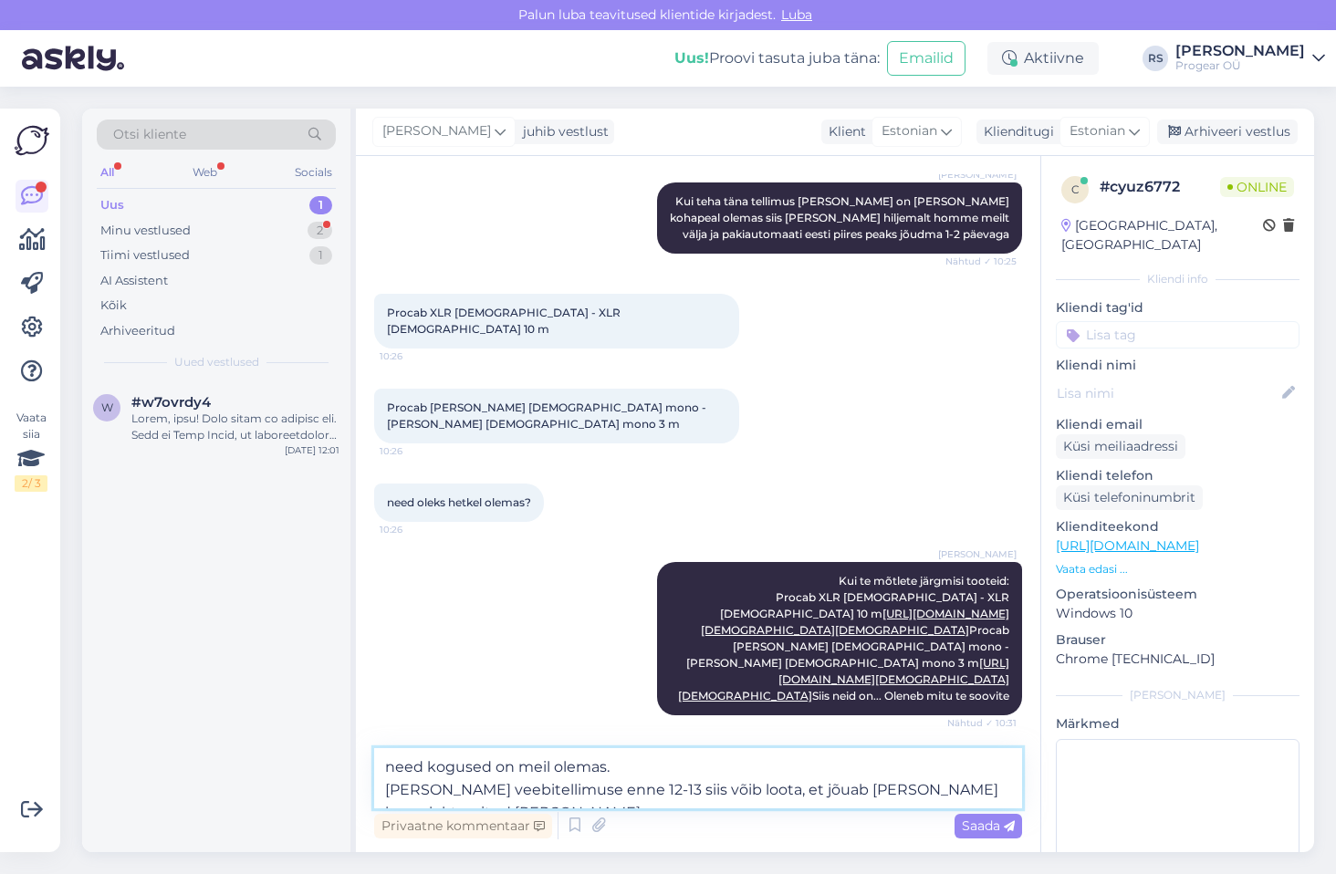
scroll to position [1172, 0]
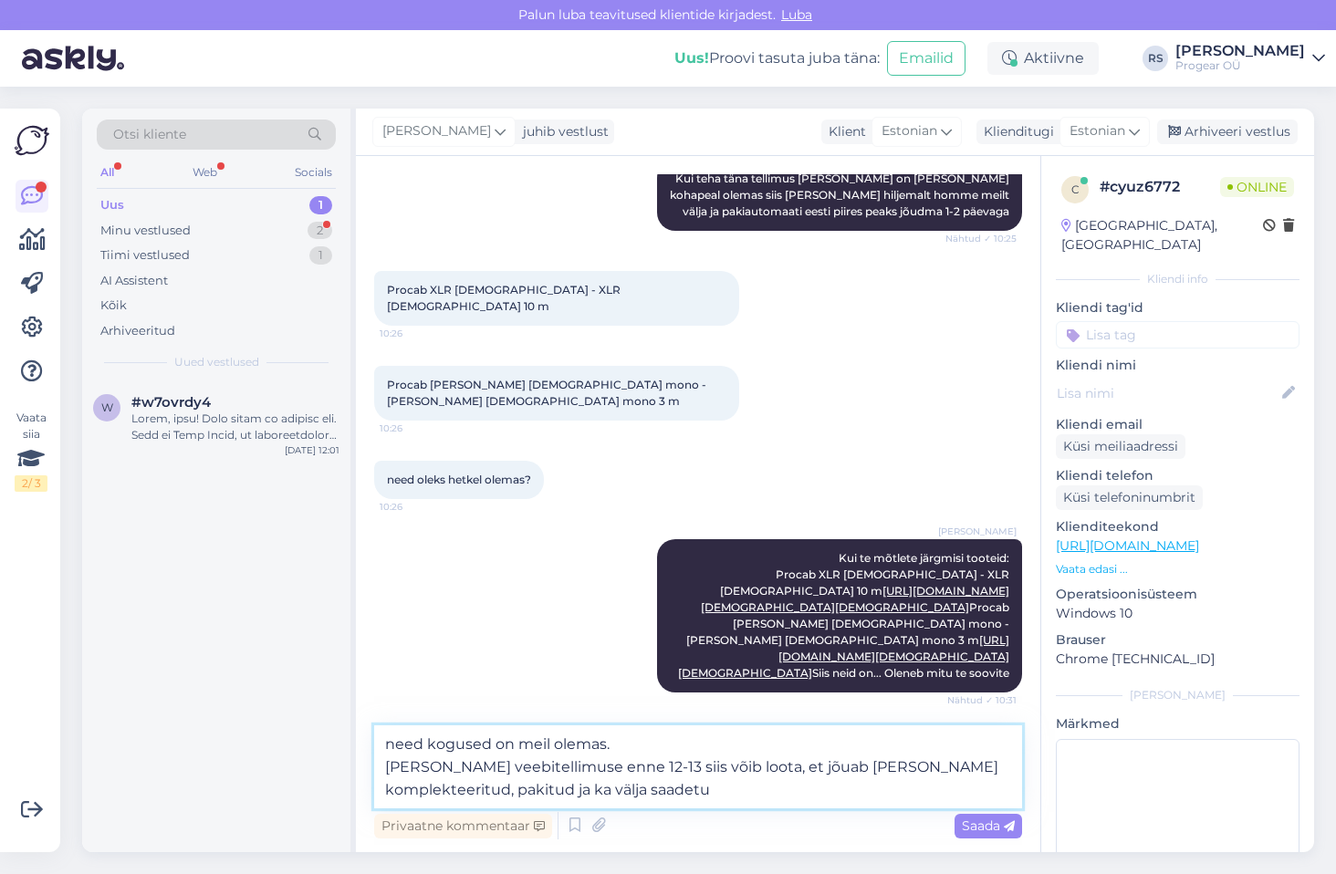
type textarea "need kogused on meil olemas. [PERSON_NAME] veebitellimuse enne 12-13 siis võib …"
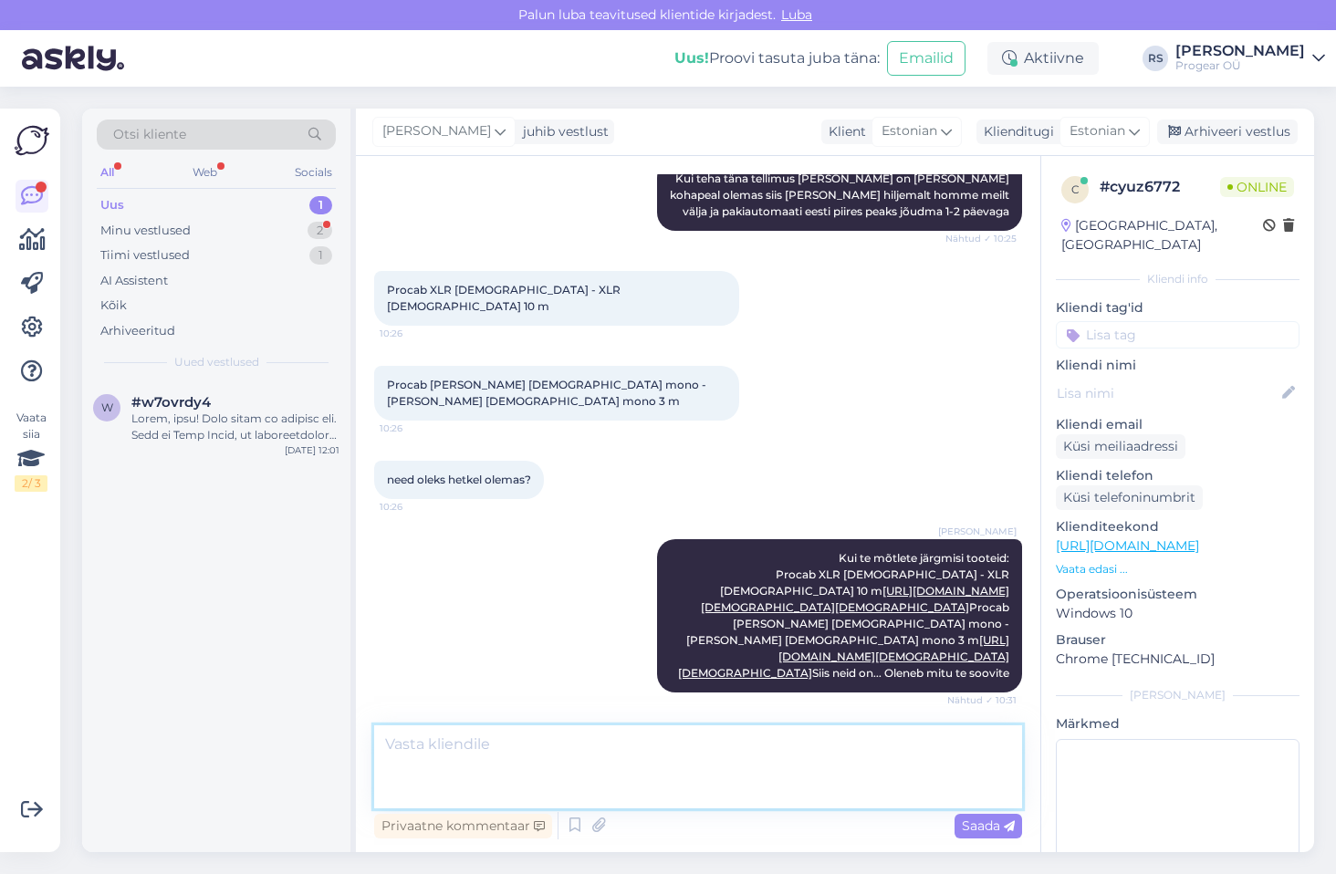
scroll to position [1238, 0]
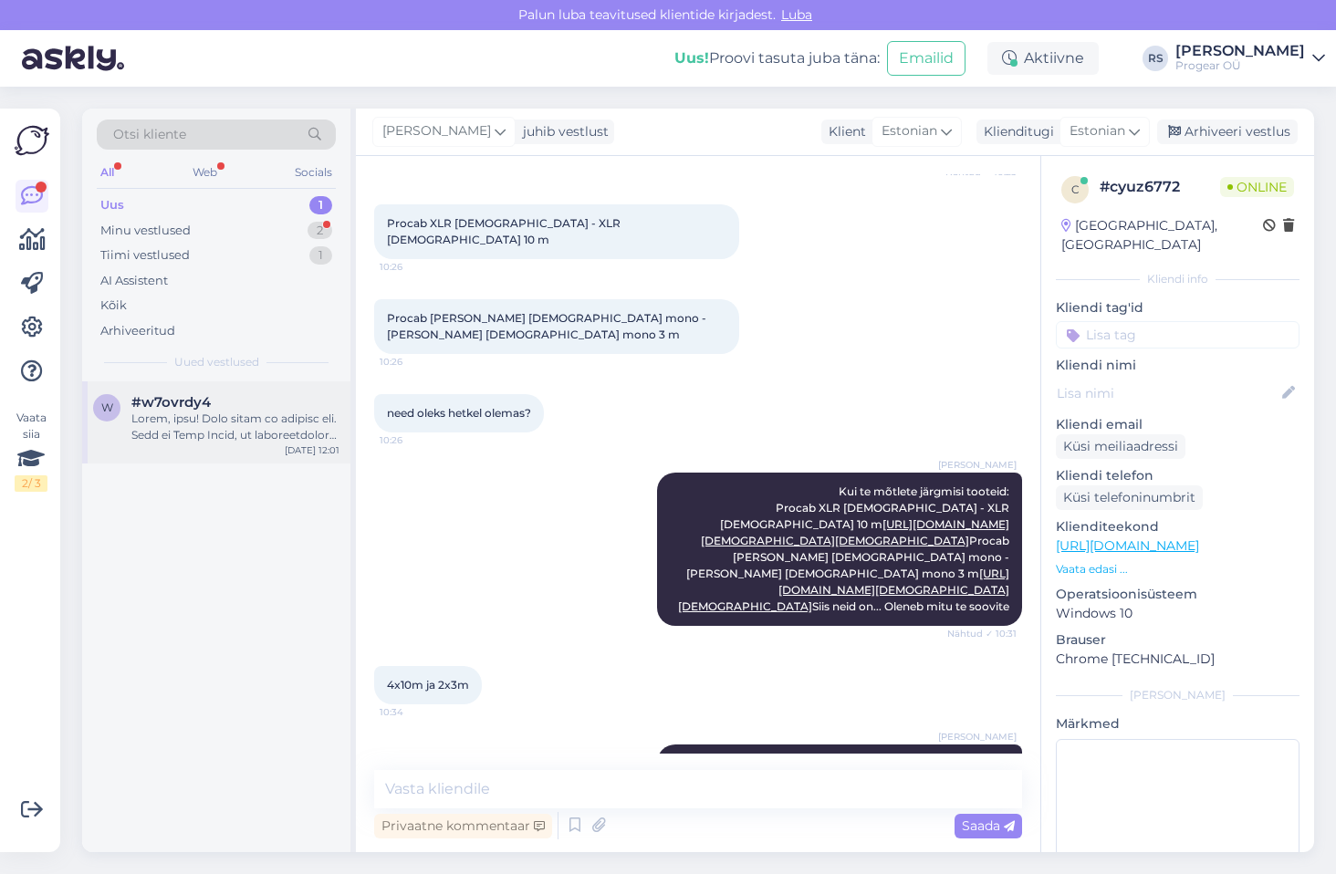
click at [225, 435] on div at bounding box center [235, 427] width 208 height 33
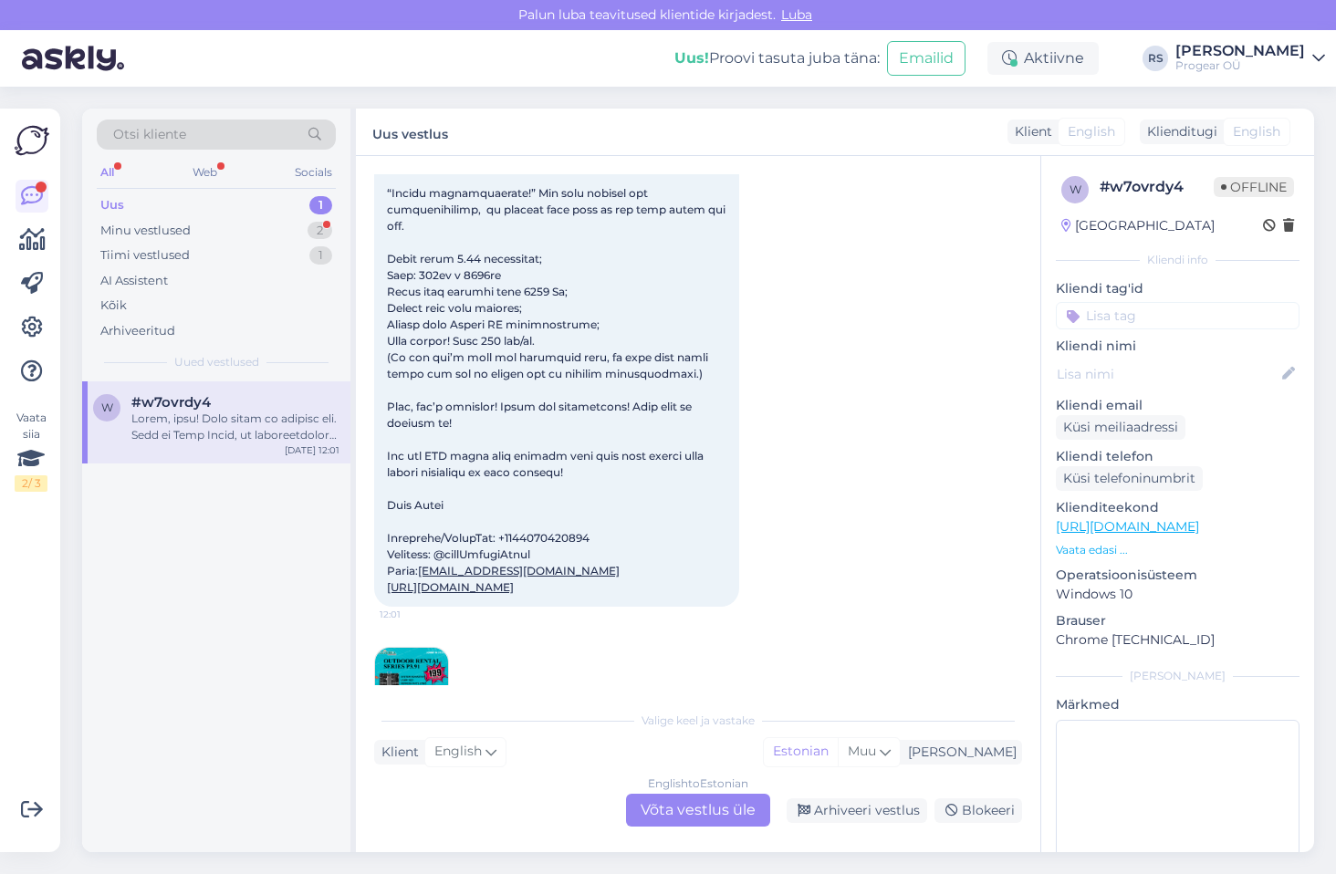
scroll to position [334, 0]
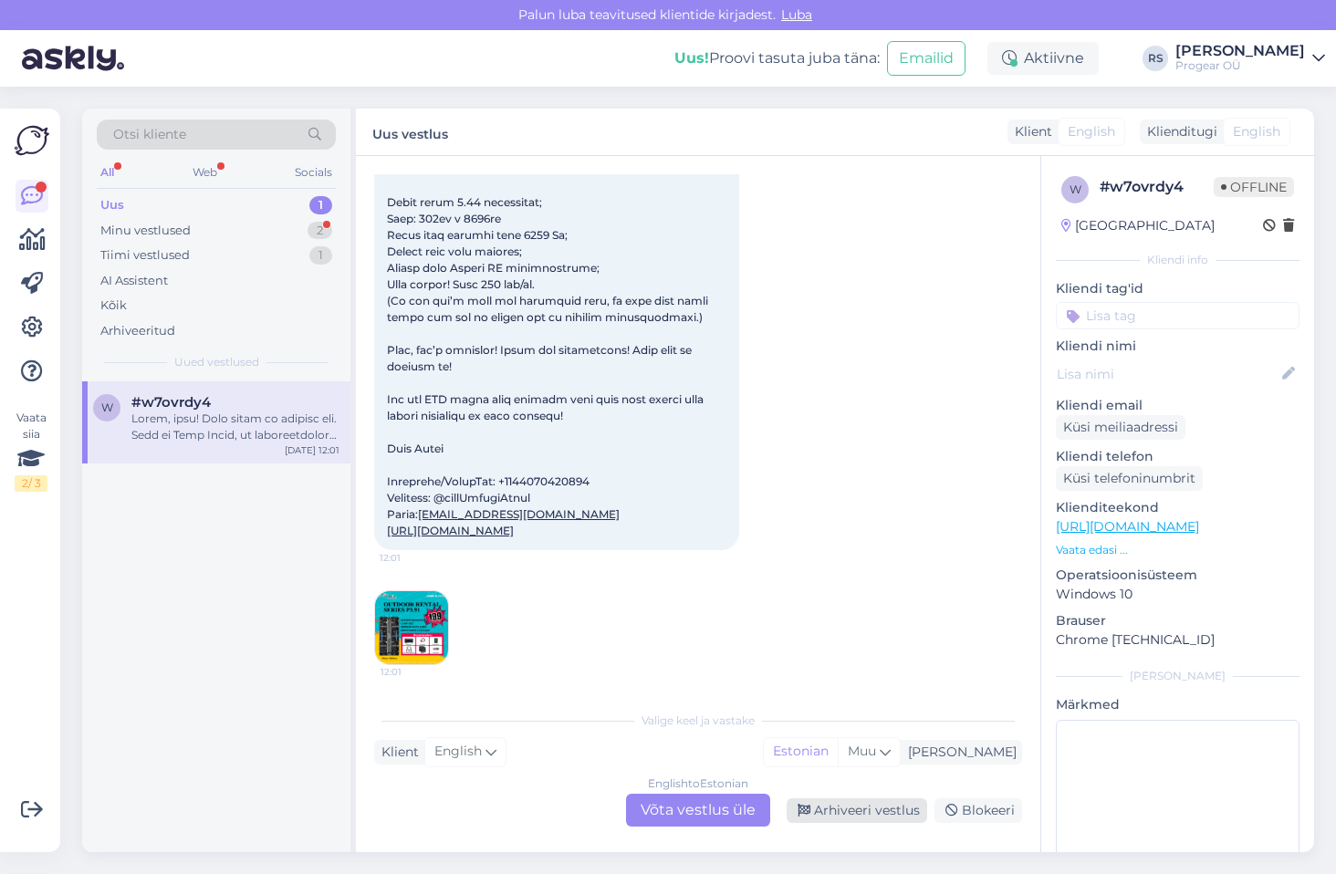
click at [849, 811] on div "Arhiveeri vestlus" at bounding box center [857, 811] width 141 height 25
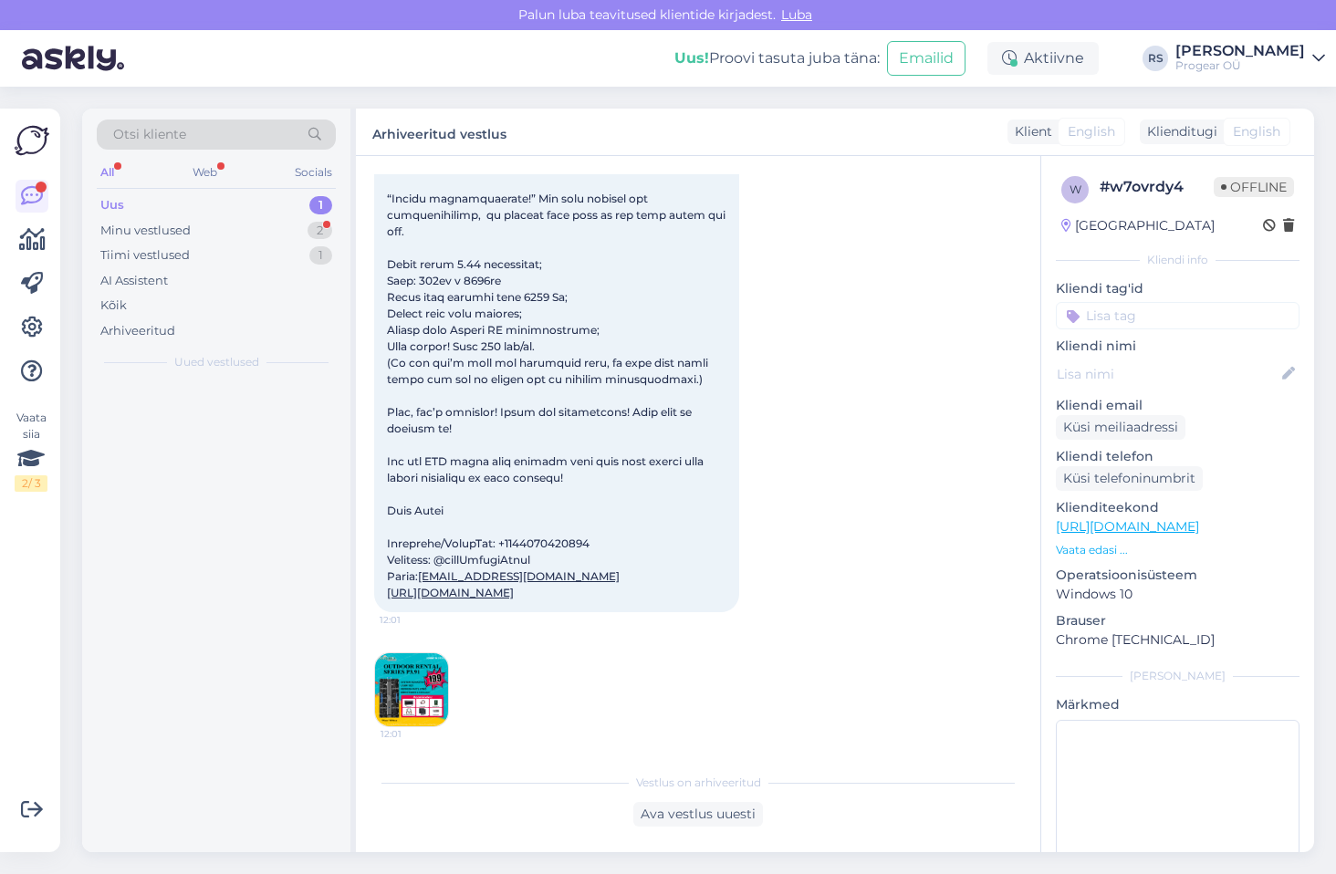
scroll to position [272, 0]
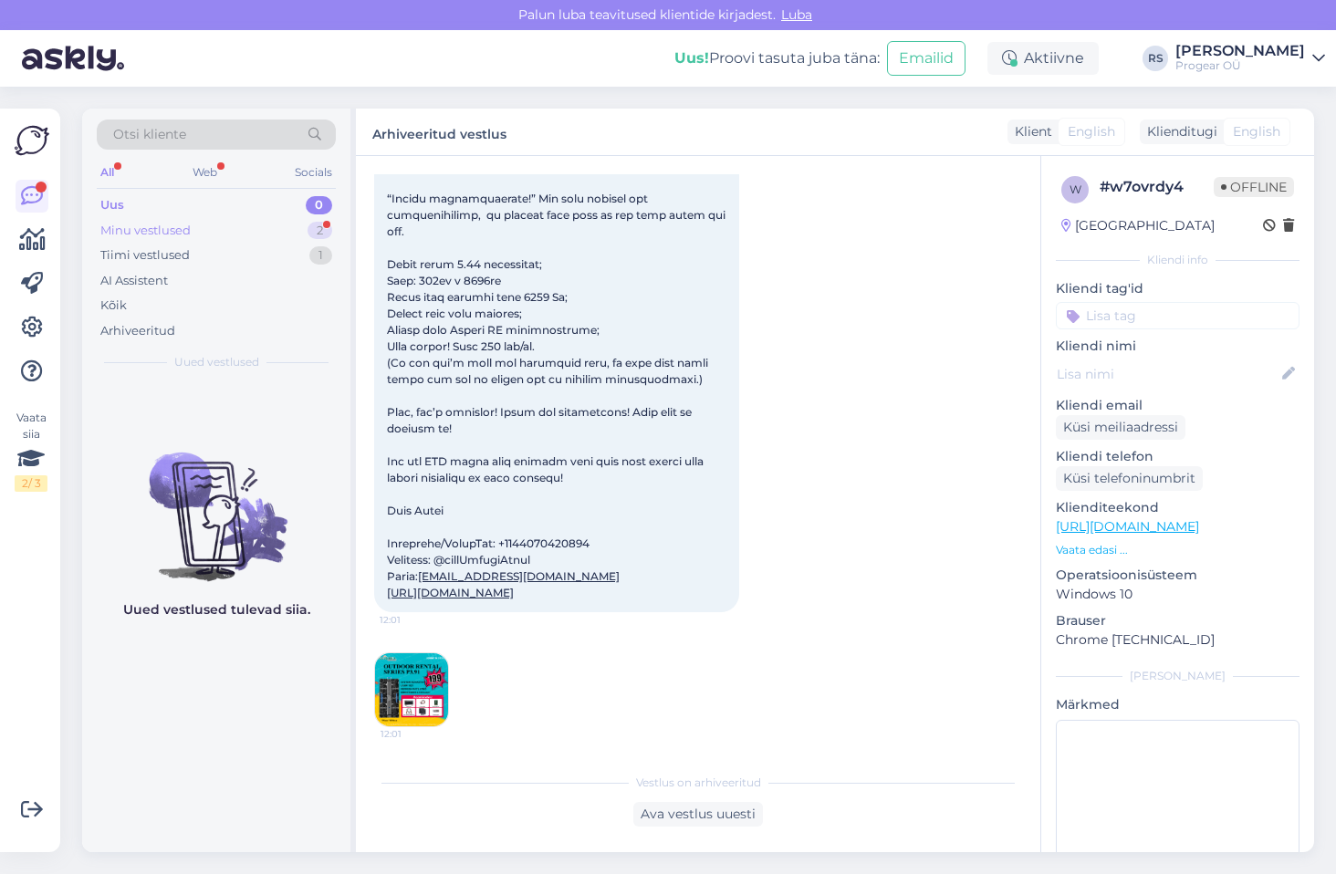
click at [214, 225] on div "Minu vestlused 2" at bounding box center [216, 231] width 239 height 26
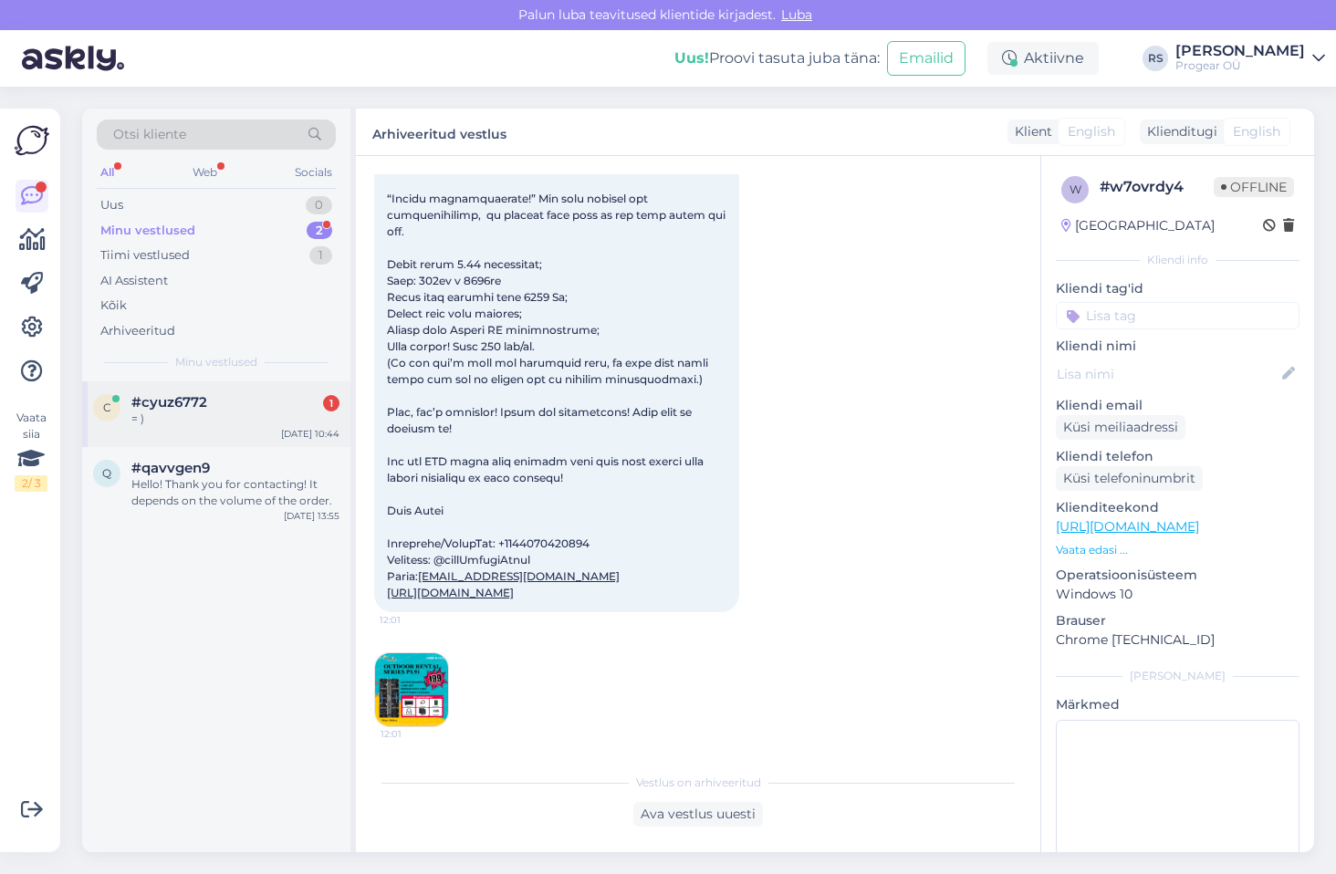
click at [228, 397] on div "#cyuz6772 1" at bounding box center [235, 402] width 208 height 16
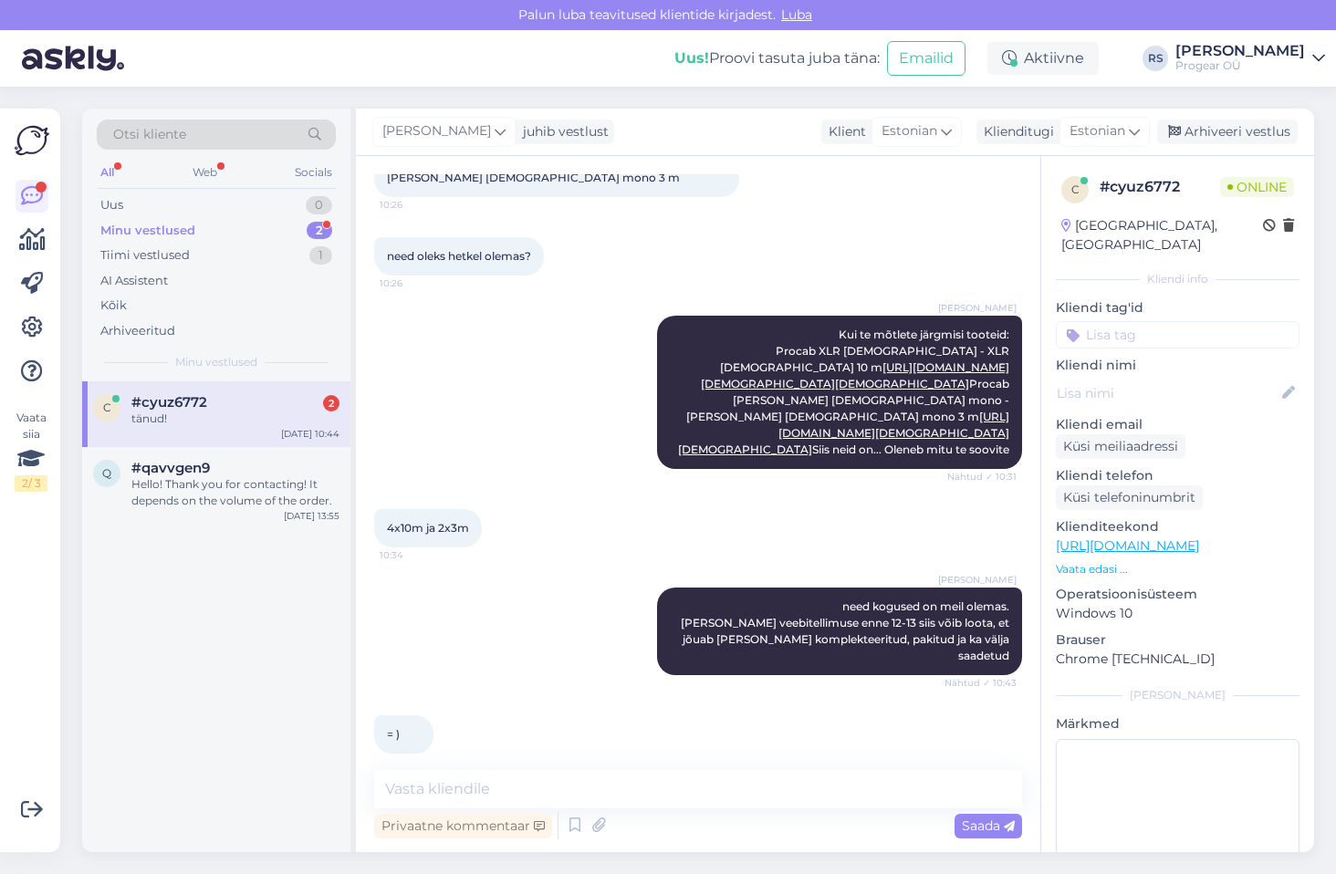
scroll to position [1474, 0]
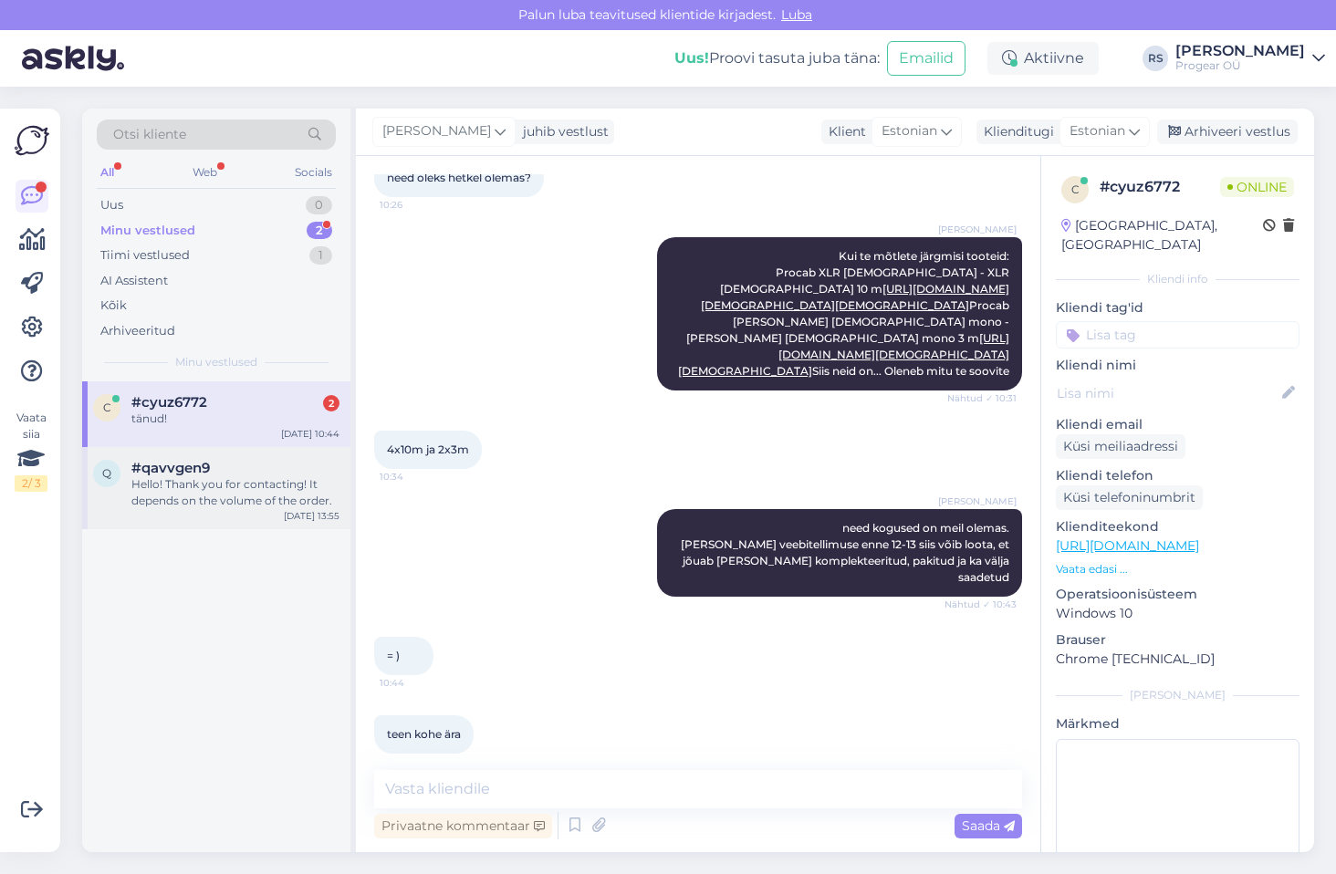
click at [214, 494] on div "Hello! Thank you for contacting! It depends on the volume of the order." at bounding box center [235, 492] width 208 height 33
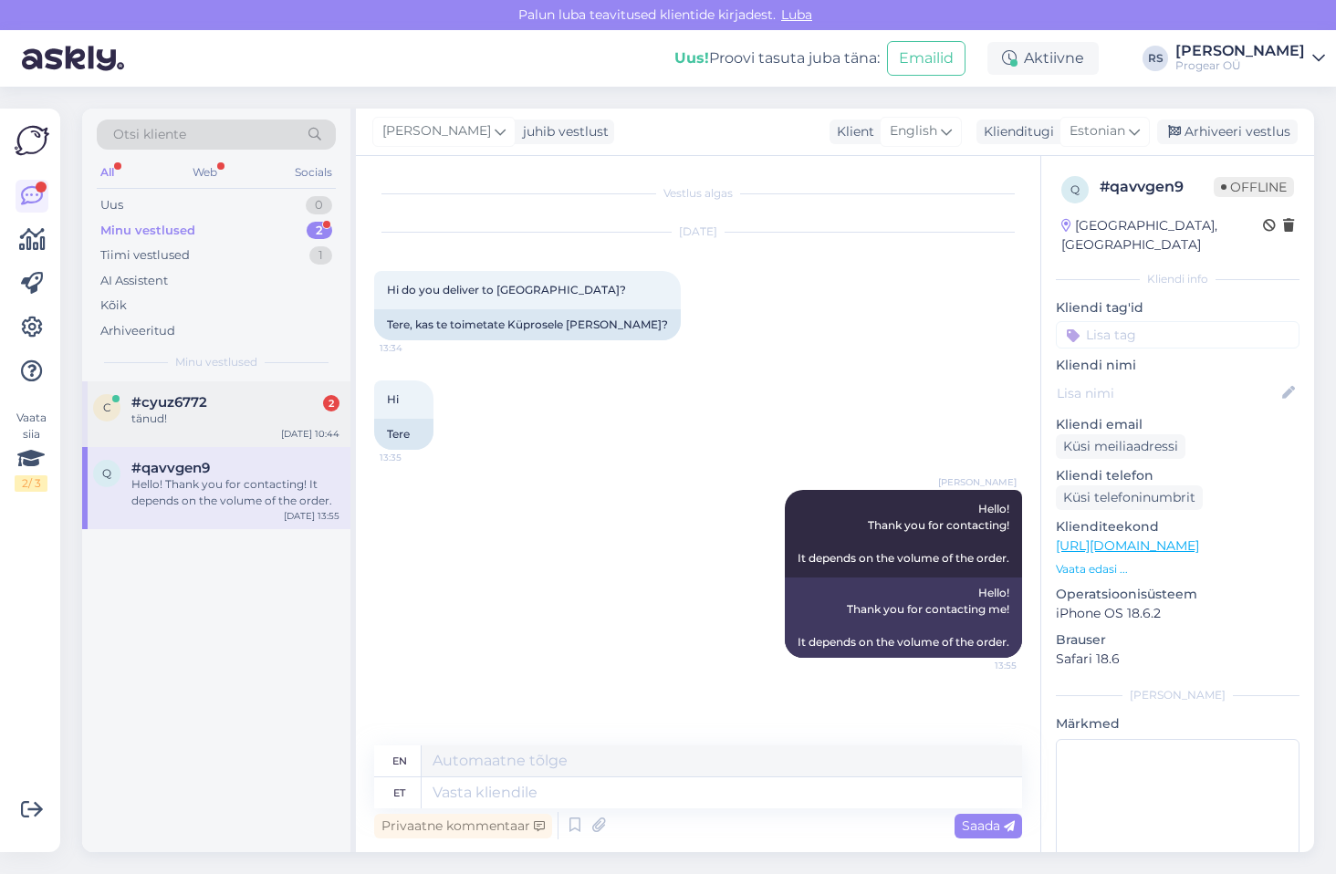
click at [208, 414] on div "tänud!" at bounding box center [235, 419] width 208 height 16
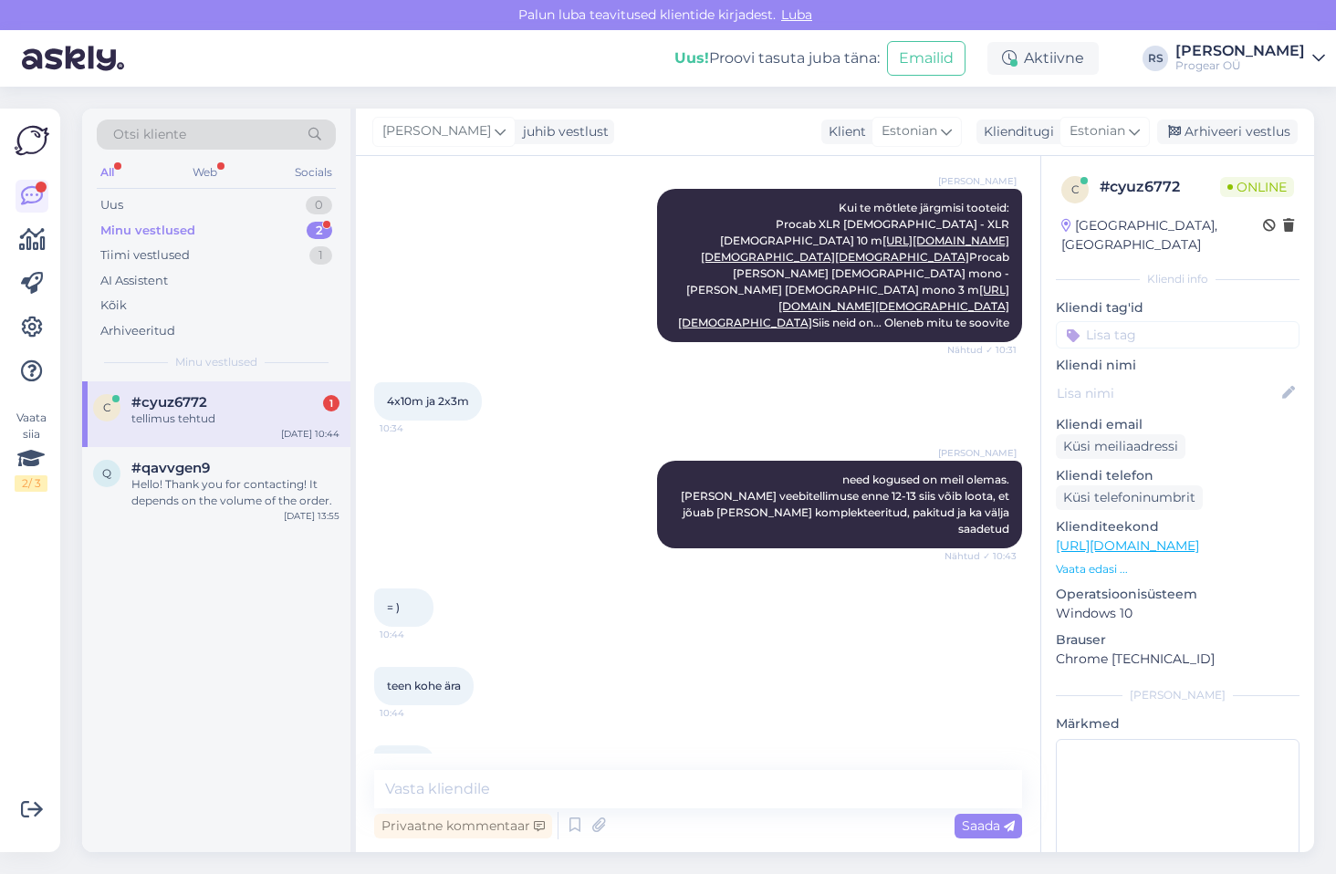
scroll to position [1552, 0]
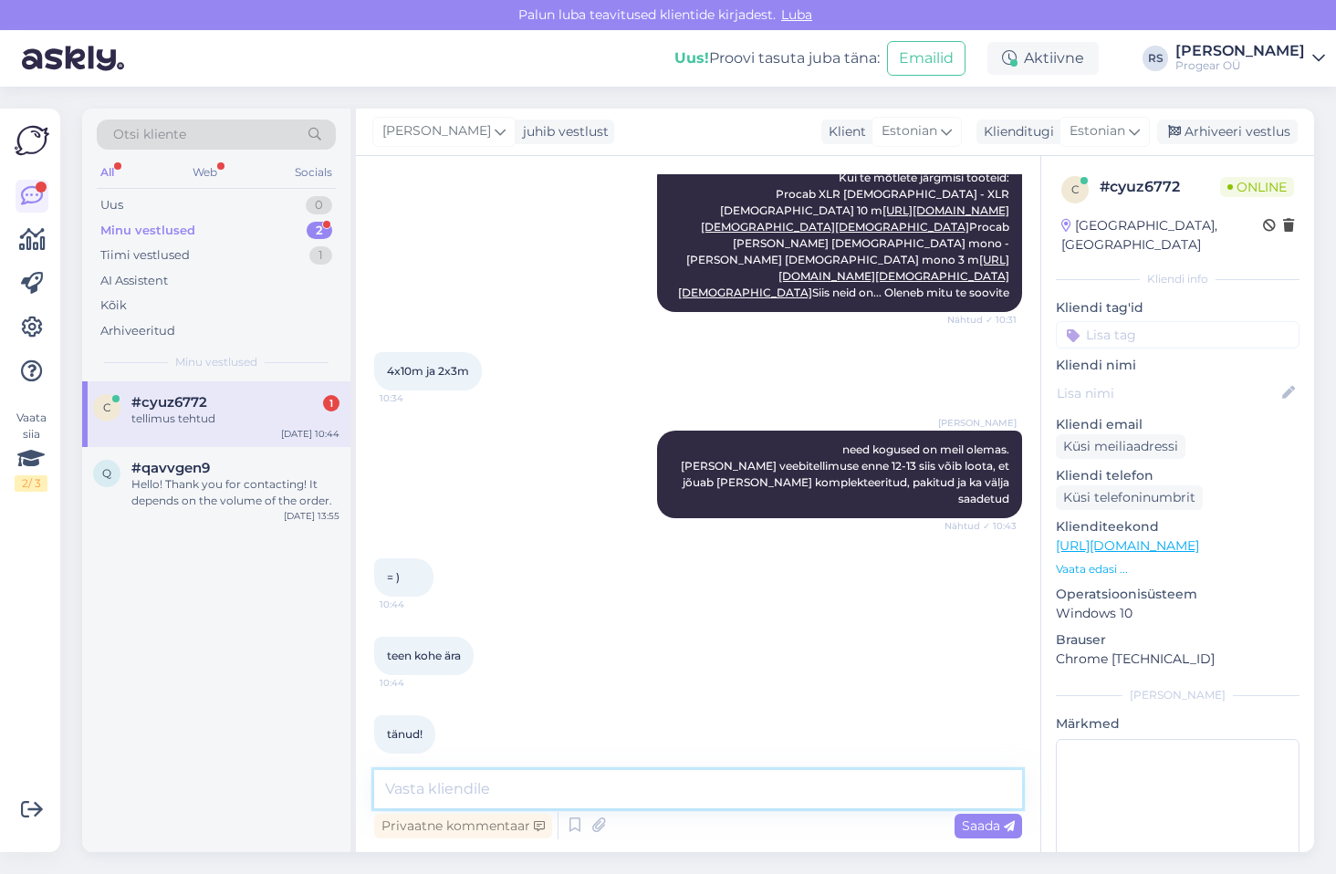
click at [530, 788] on textarea at bounding box center [698, 789] width 648 height 38
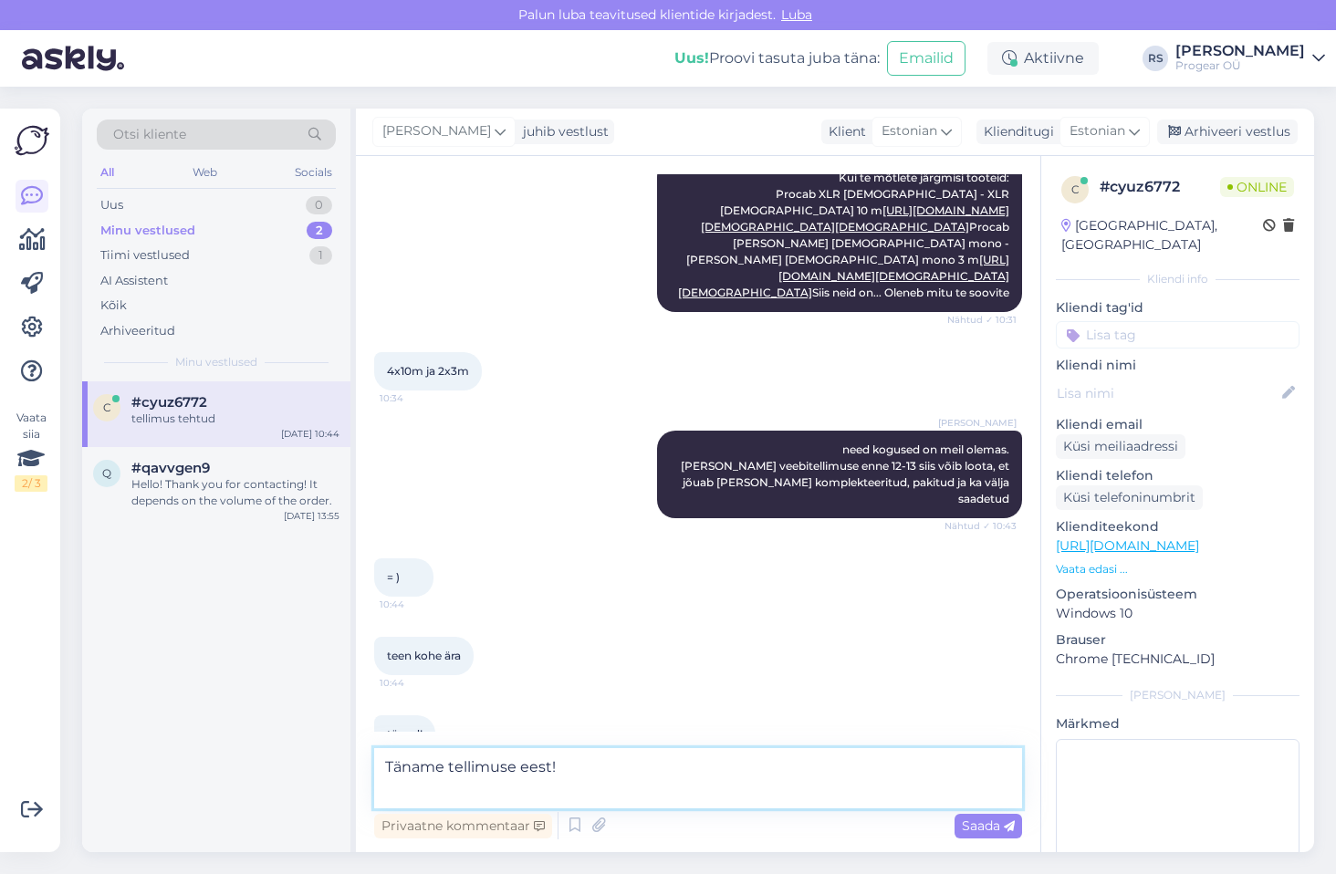
type textarea "Täname tellimuse eest!"
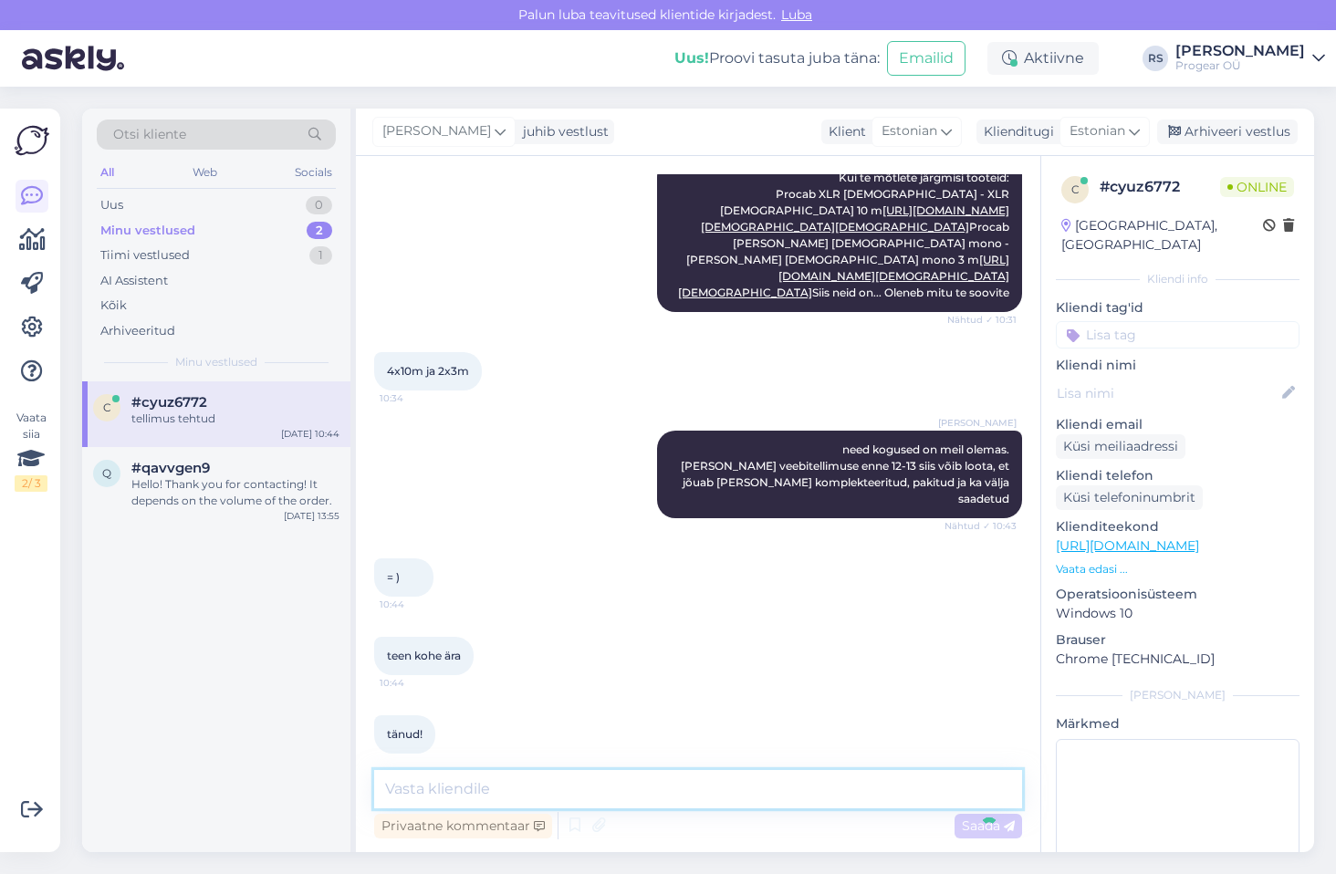
scroll to position [1631, 0]
